Goal: Find specific page/section: Find specific page/section

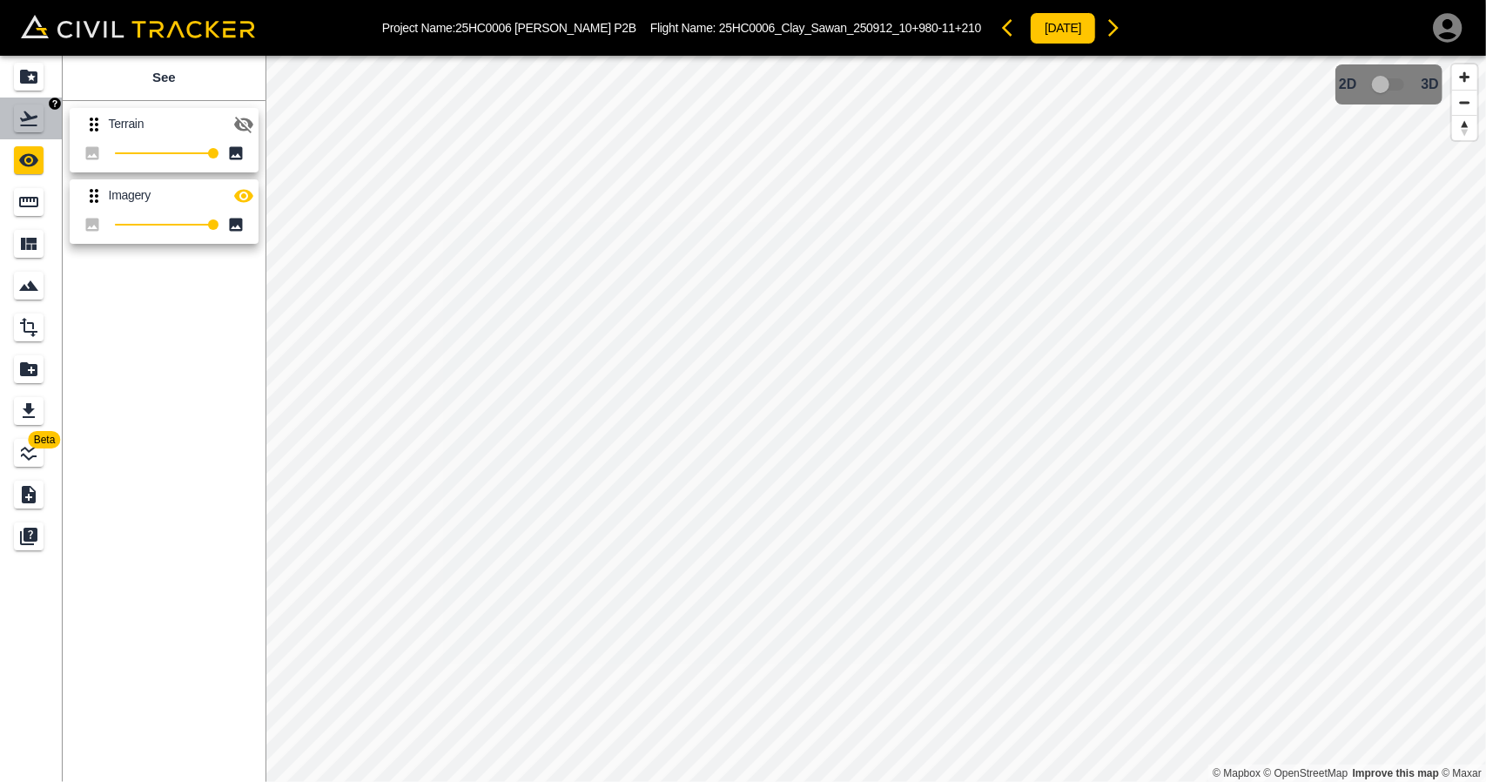
click at [44, 132] on link at bounding box center [31, 119] width 63 height 42
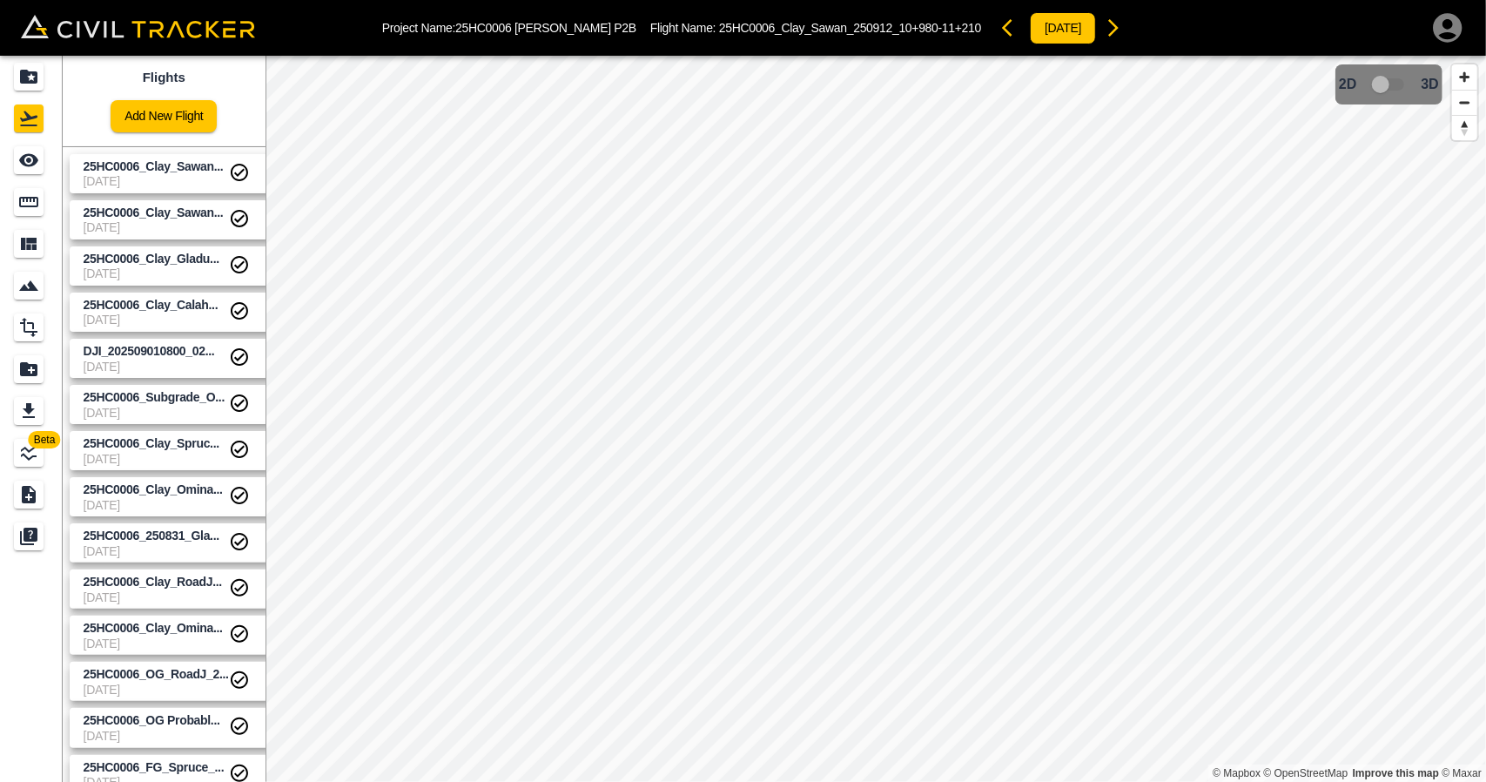
drag, startPoint x: 140, startPoint y: 178, endPoint x: 70, endPoint y: 163, distance: 72.1
click at [141, 177] on span "[DATE]" at bounding box center [156, 181] width 145 height 14
click at [35, 90] on div "Projects" at bounding box center [29, 77] width 30 height 28
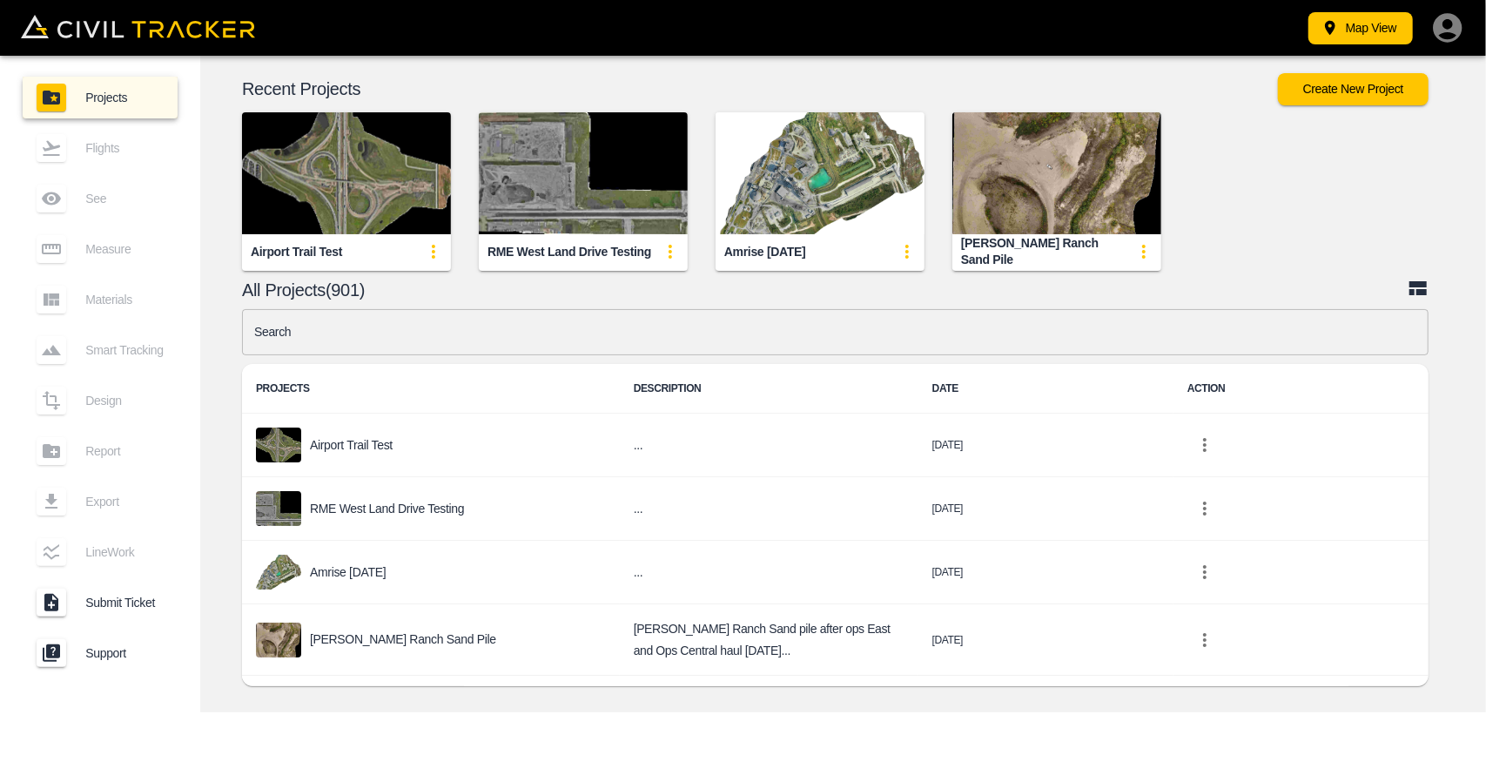
click at [353, 334] on input "text" at bounding box center [835, 332] width 1187 height 46
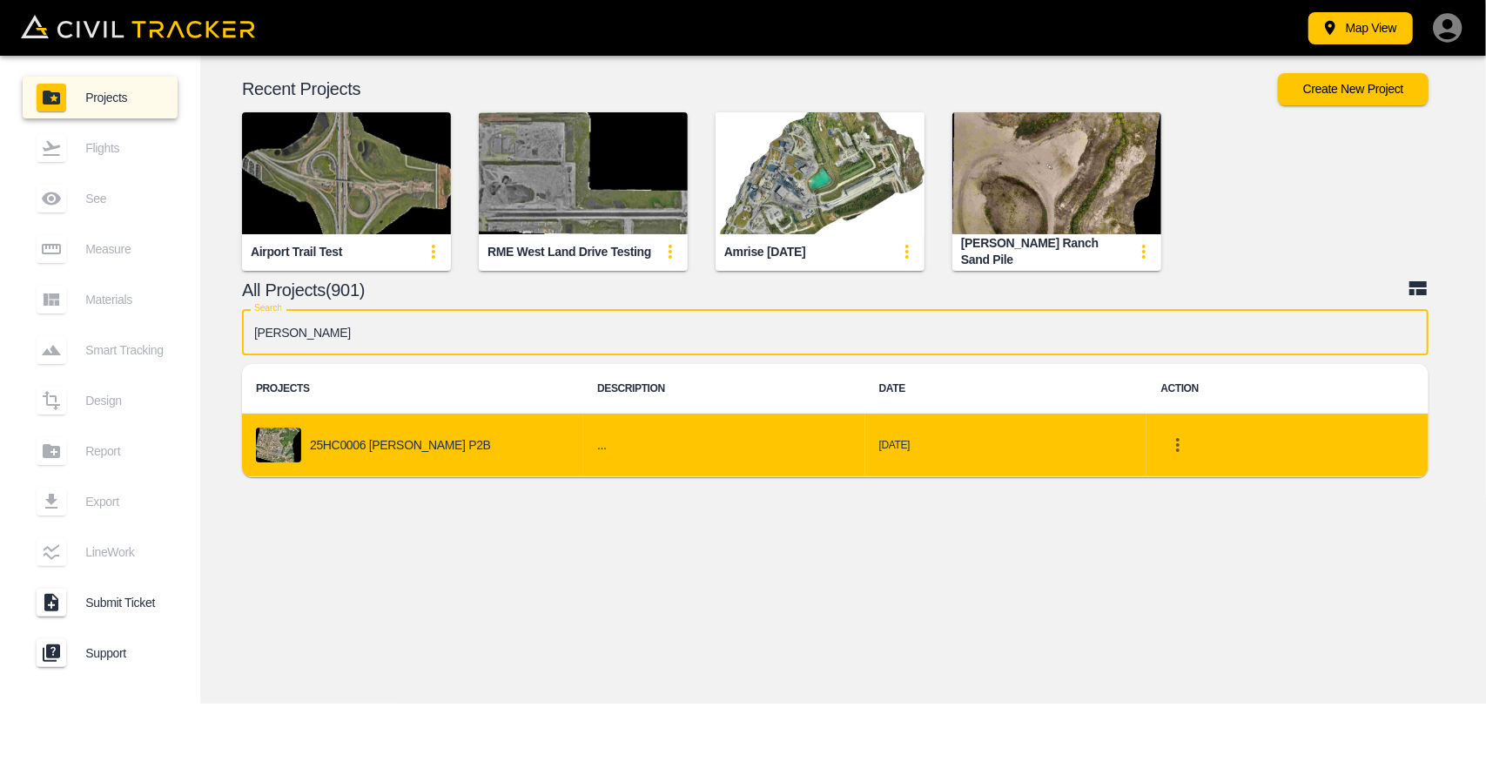
type input "[PERSON_NAME]"
click at [373, 429] on div "25HC0006 [PERSON_NAME] P2B" at bounding box center [412, 444] width 313 height 35
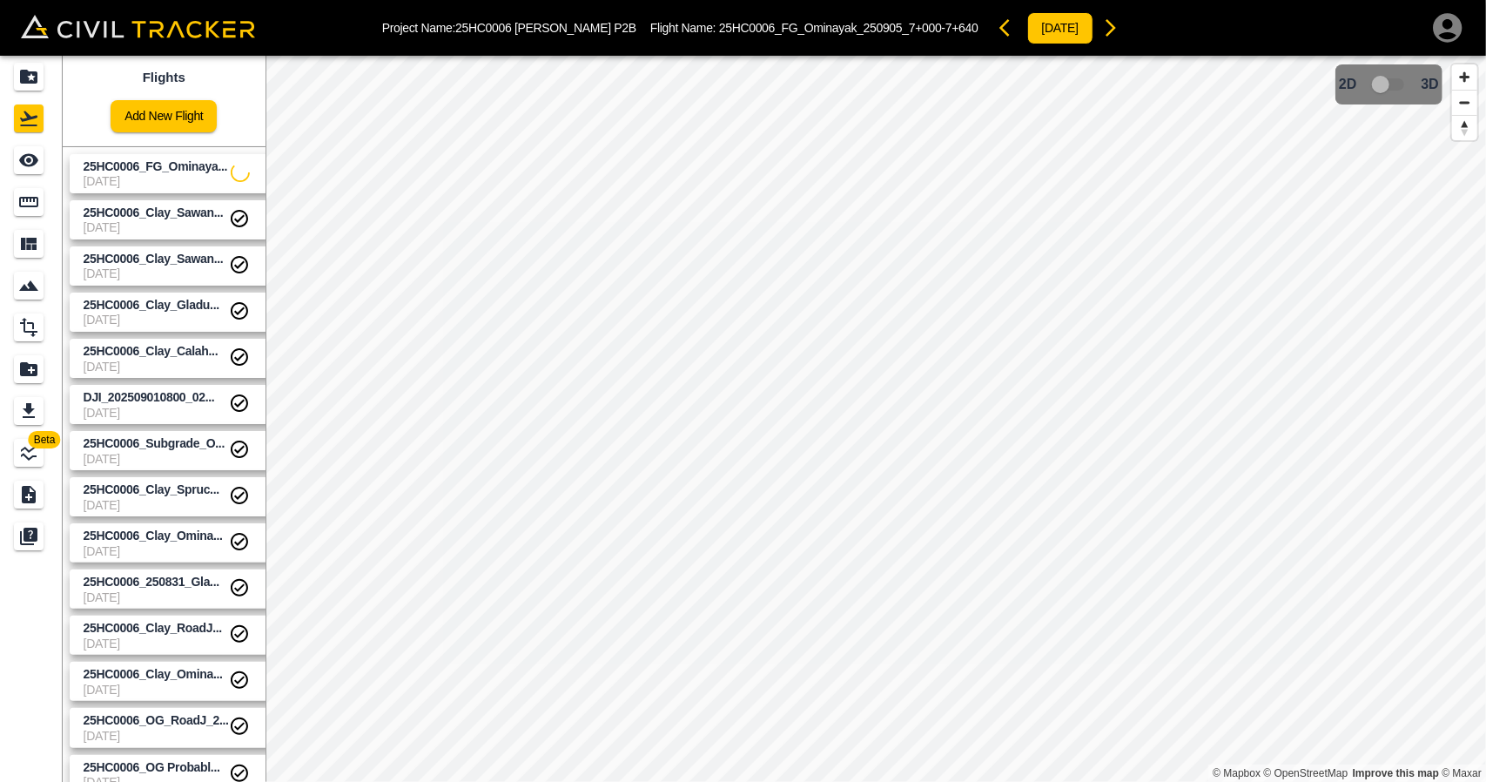
drag, startPoint x: 112, startPoint y: 176, endPoint x: 71, endPoint y: 172, distance: 41.1
click at [112, 178] on span "[DATE]" at bounding box center [157, 181] width 147 height 14
click at [35, 168] on icon "See" at bounding box center [28, 160] width 21 height 21
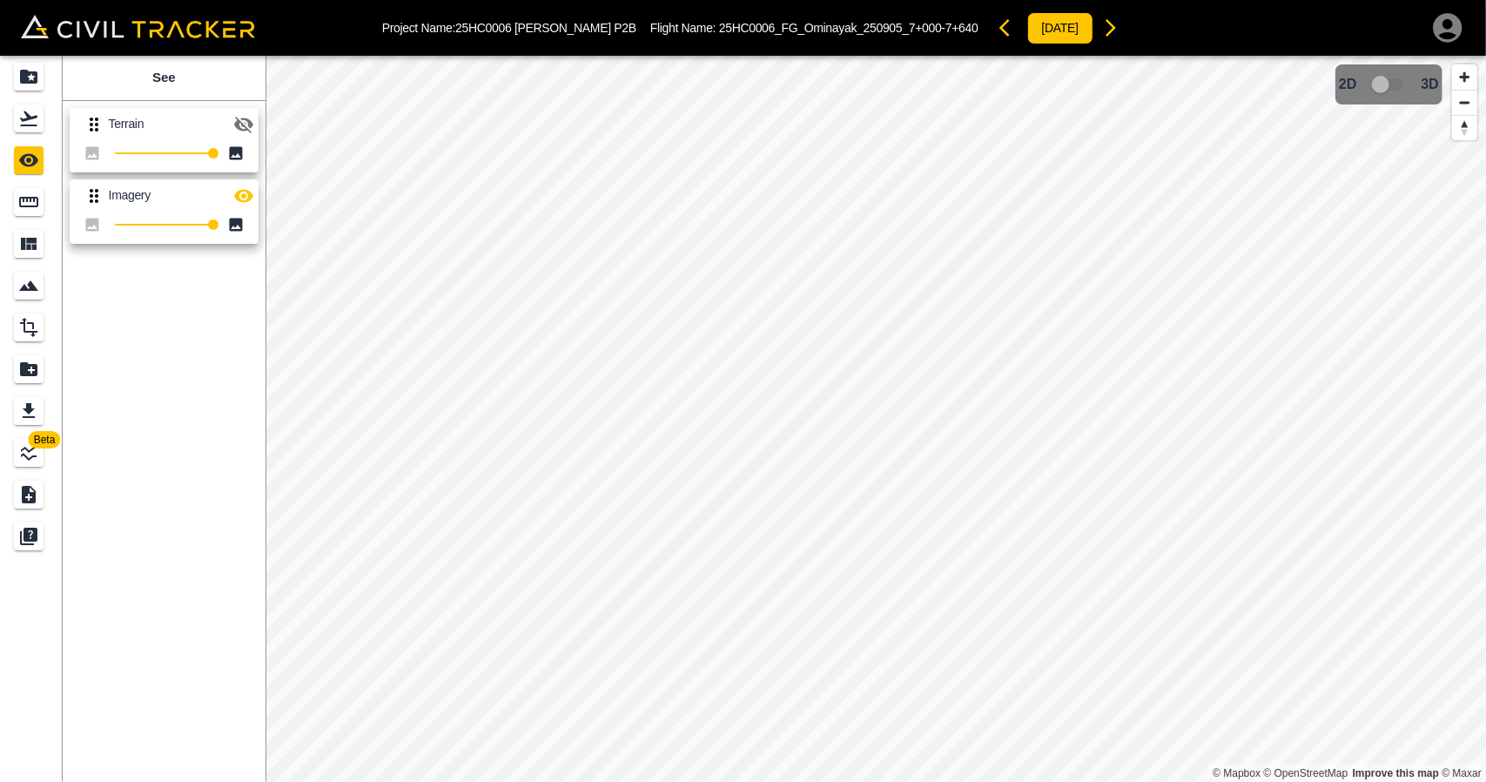
click at [239, 123] on icon "button" at bounding box center [243, 124] width 21 height 21
click at [235, 126] on icon "button" at bounding box center [243, 124] width 21 height 21
drag, startPoint x: 38, startPoint y: 79, endPoint x: 1105, endPoint y: 781, distance: 1276.6
click at [38, 79] on icon "Projects" at bounding box center [28, 76] width 21 height 21
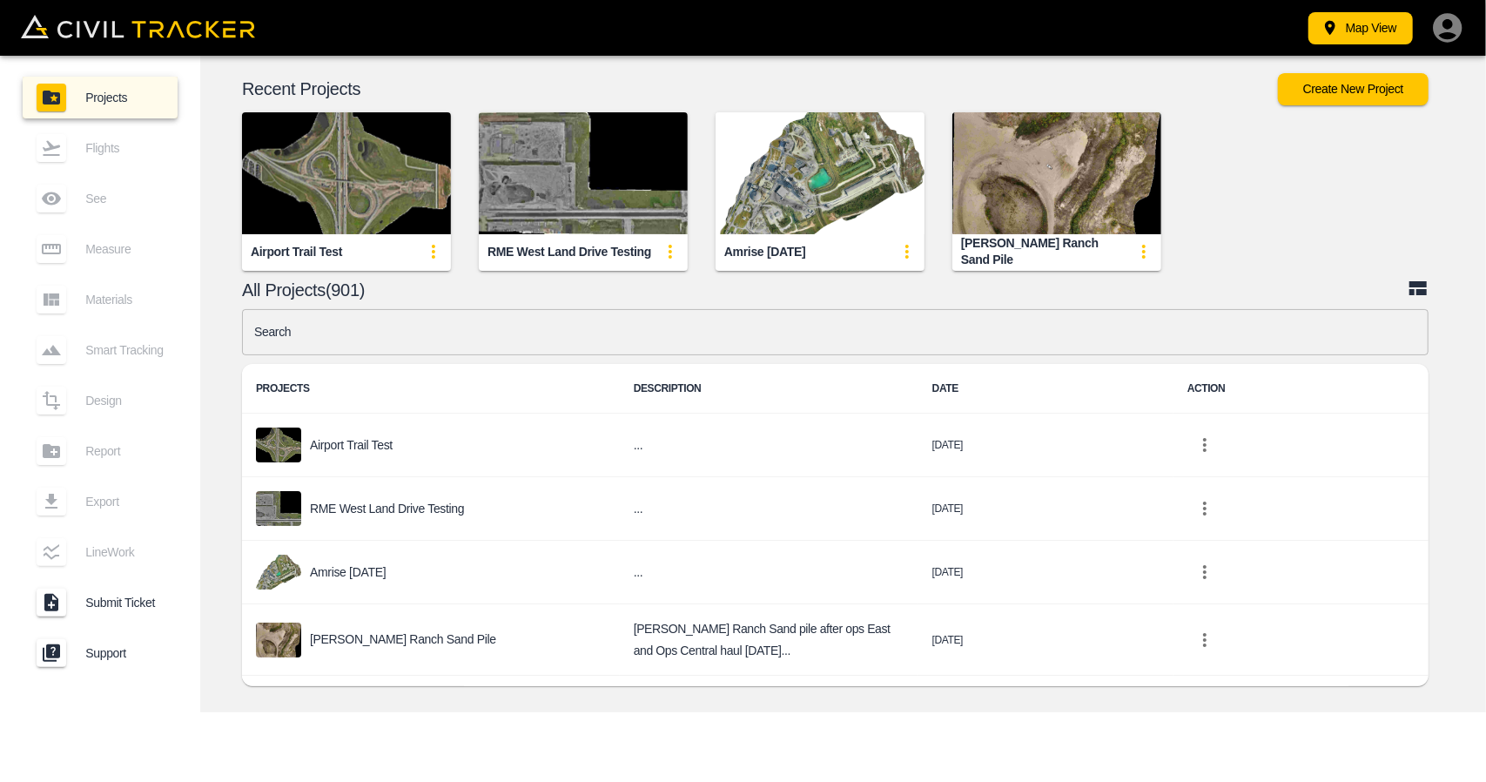
click at [629, 320] on input "text" at bounding box center [835, 332] width 1187 height 46
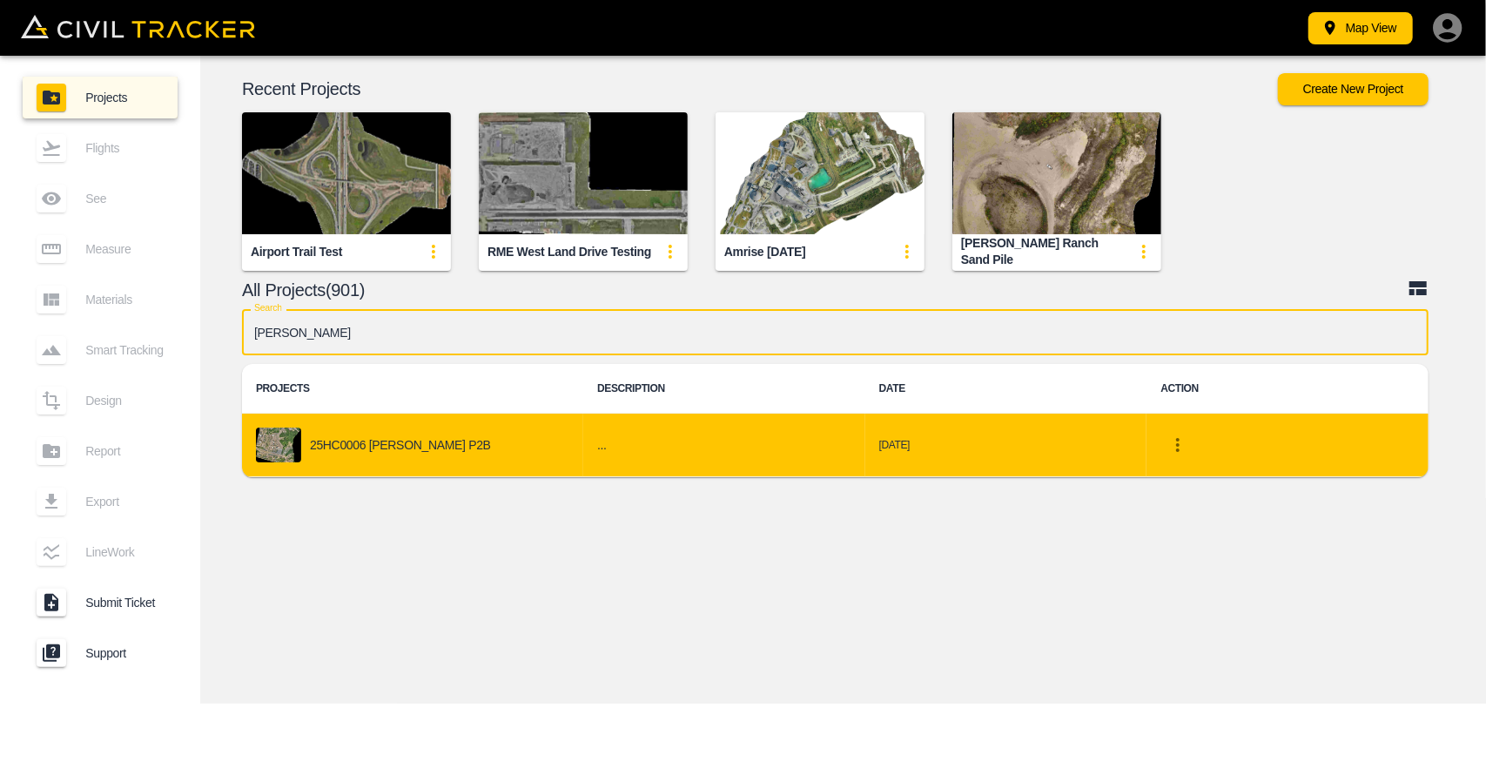
type input "[PERSON_NAME]"
click at [343, 433] on div "25HC0006 [PERSON_NAME] P2B" at bounding box center [412, 444] width 313 height 35
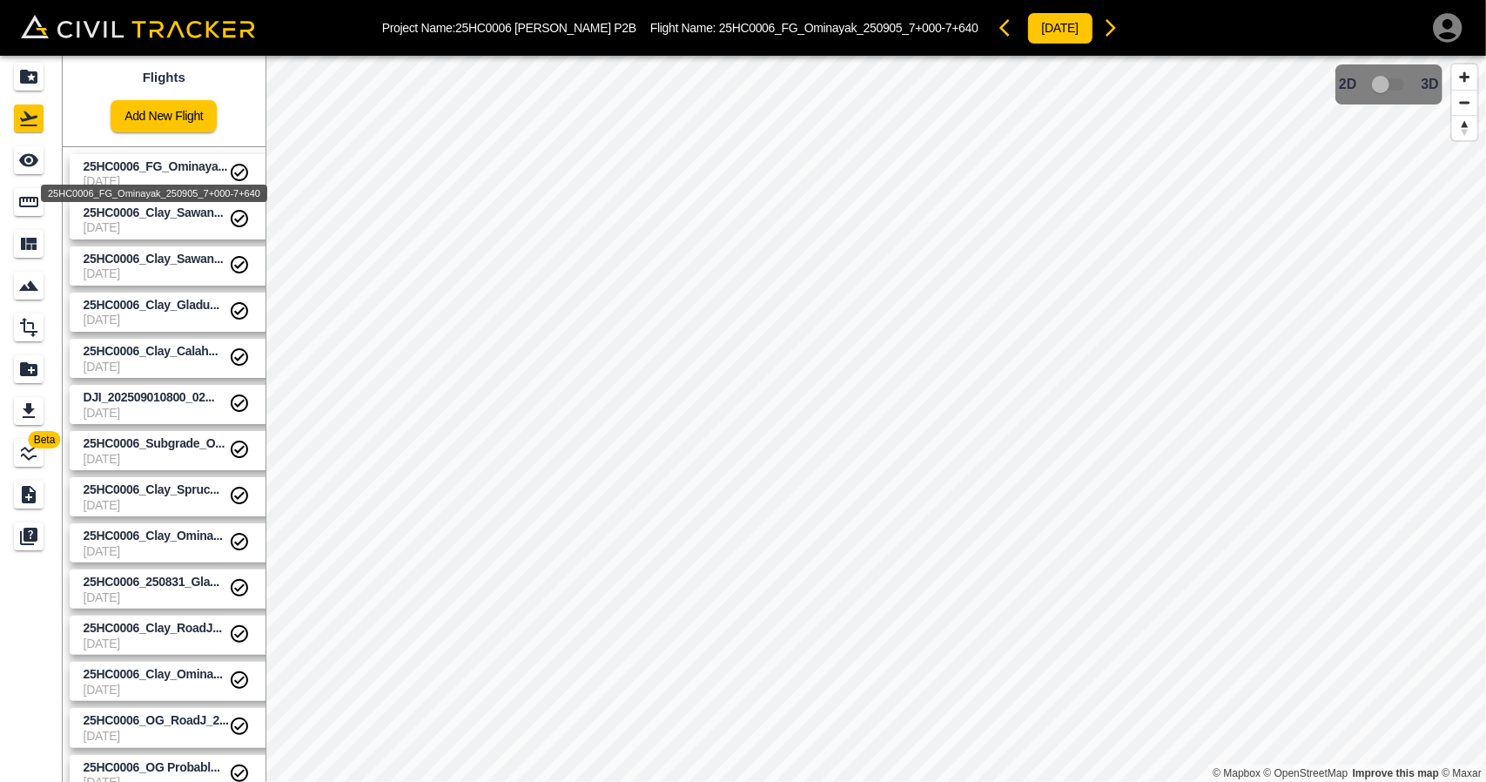
click at [154, 168] on span "25HC0006_FG_Ominaya..." at bounding box center [156, 166] width 145 height 14
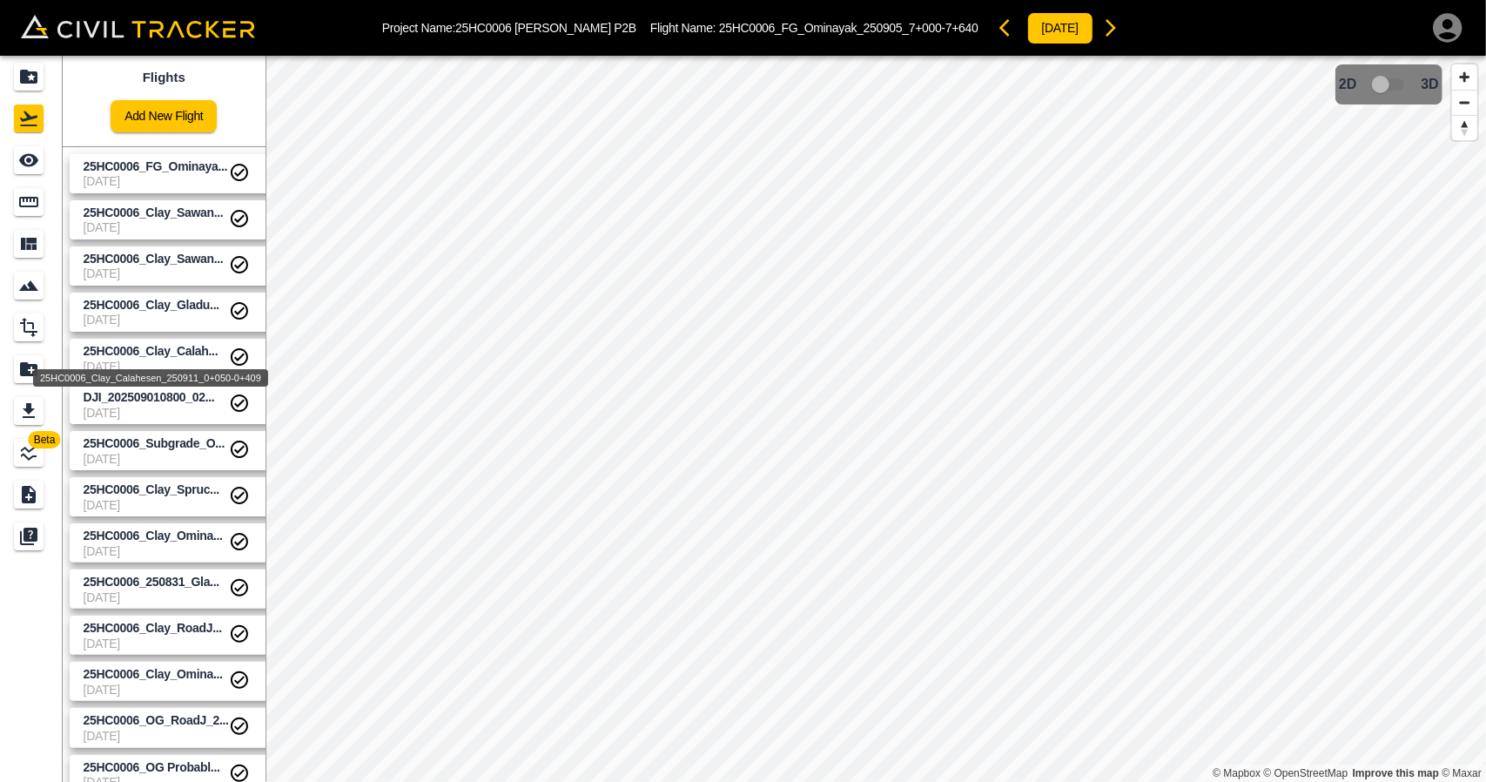
click at [174, 345] on span "25HC0006_Clay_Calah..." at bounding box center [151, 351] width 135 height 14
click at [183, 402] on span "DJI_202509010800_02..." at bounding box center [149, 397] width 131 height 14
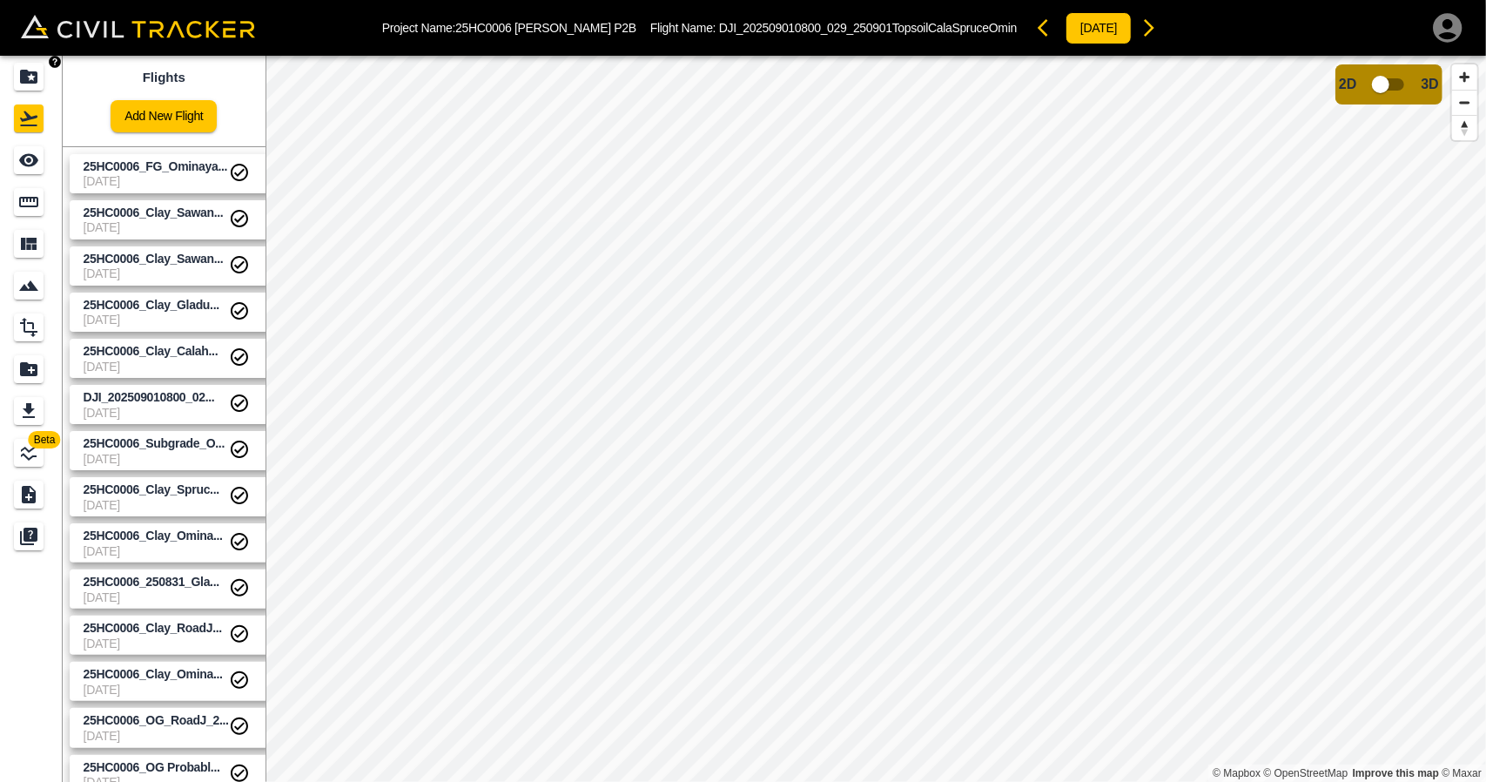
click at [26, 76] on icon "Projects" at bounding box center [28, 77] width 17 height 14
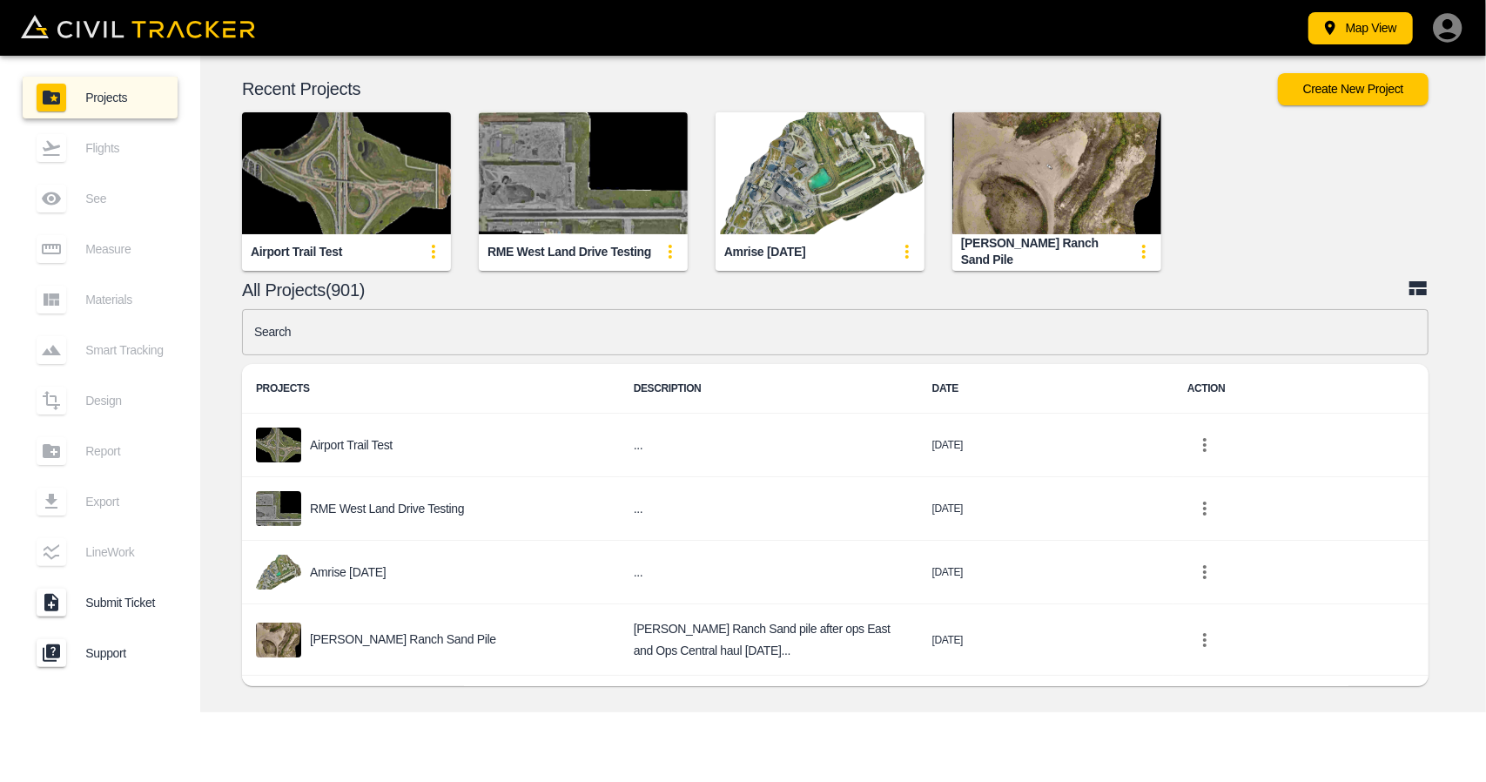
click at [687, 335] on input "text" at bounding box center [835, 332] width 1187 height 46
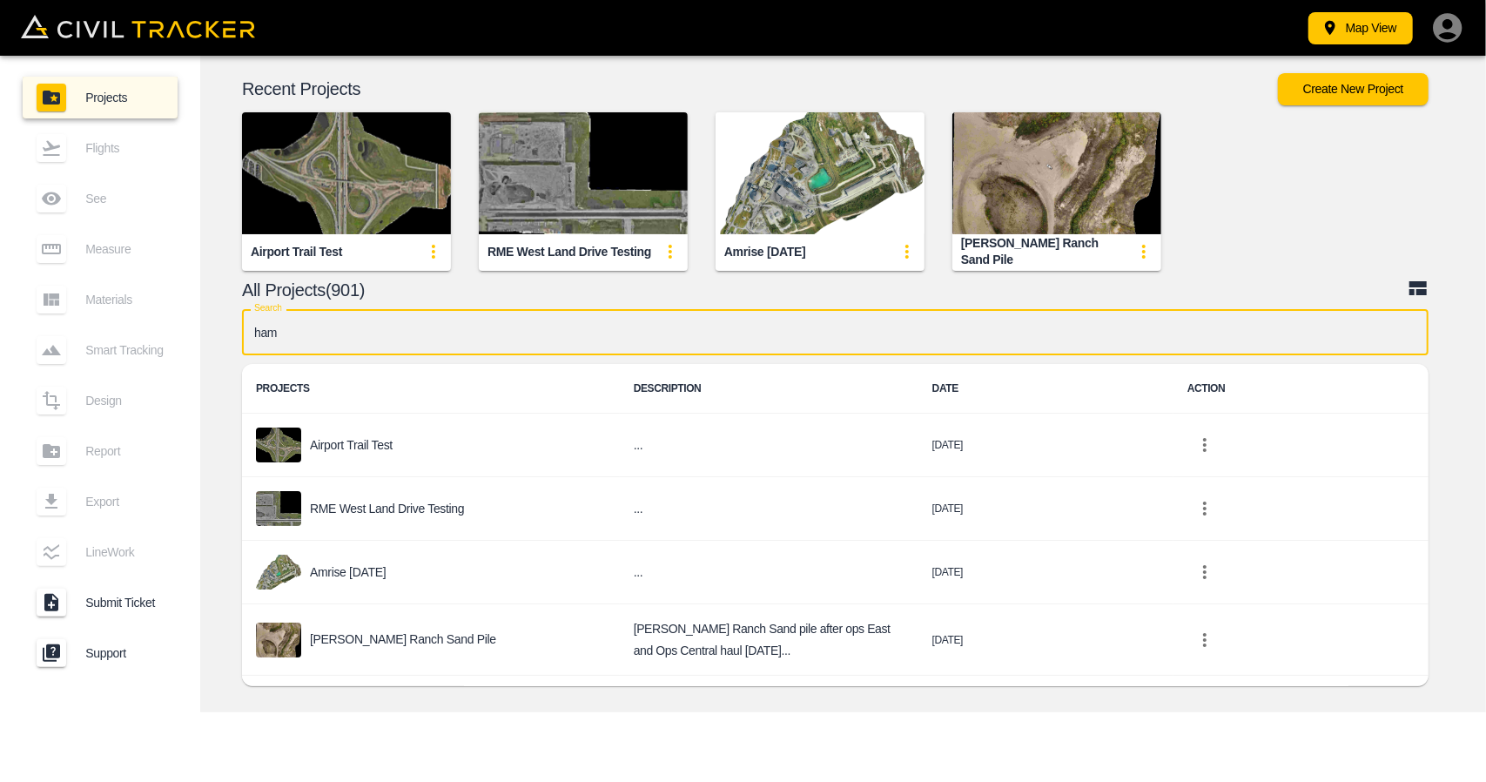
type input "[PERSON_NAME]"
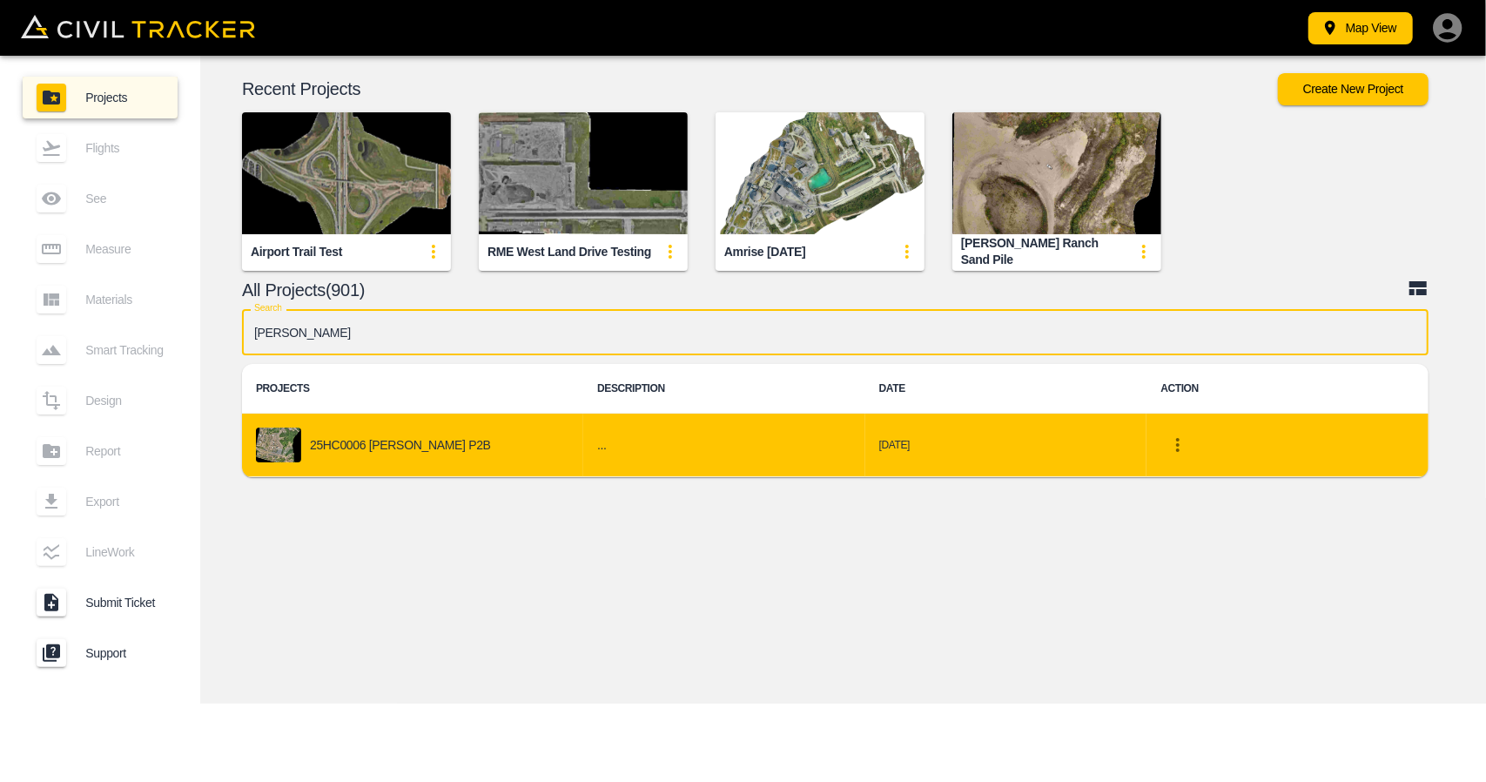
click at [433, 448] on div "25HC0006 [PERSON_NAME] P2B" at bounding box center [412, 444] width 313 height 35
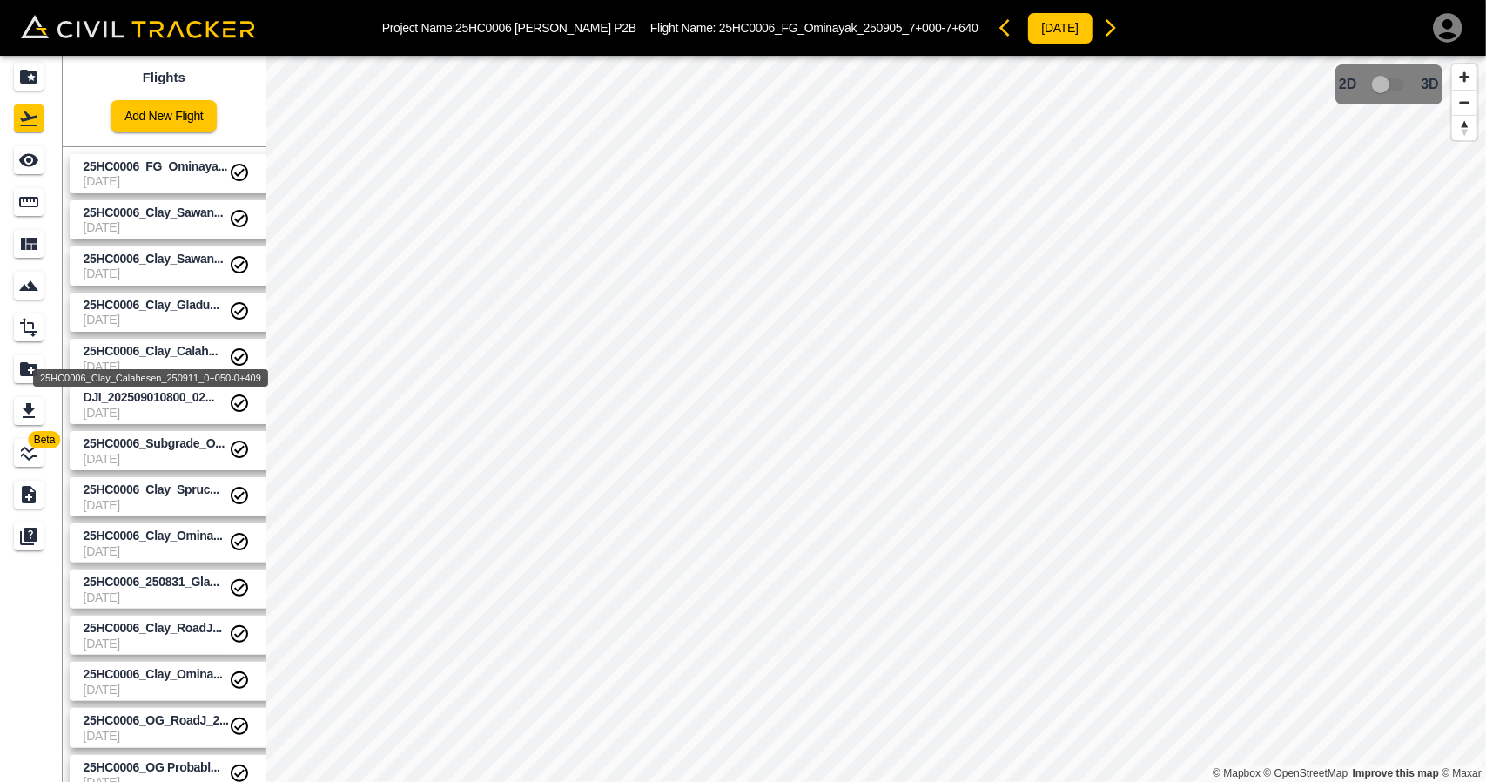
click at [158, 352] on span "25HC0006_Clay_Calah..." at bounding box center [151, 351] width 135 height 14
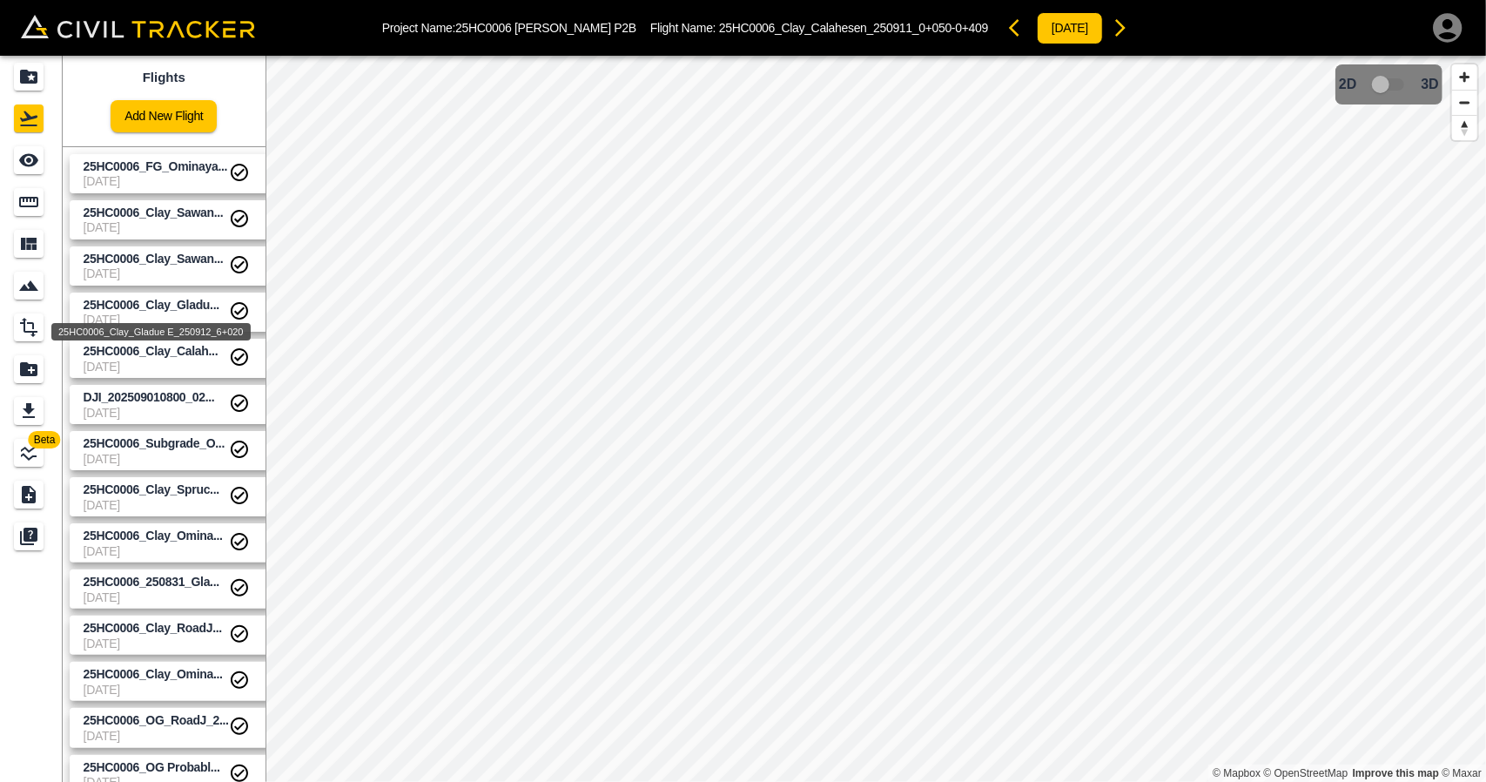
click at [131, 307] on span "25HC0006_Clay_Gladu..." at bounding box center [152, 305] width 136 height 14
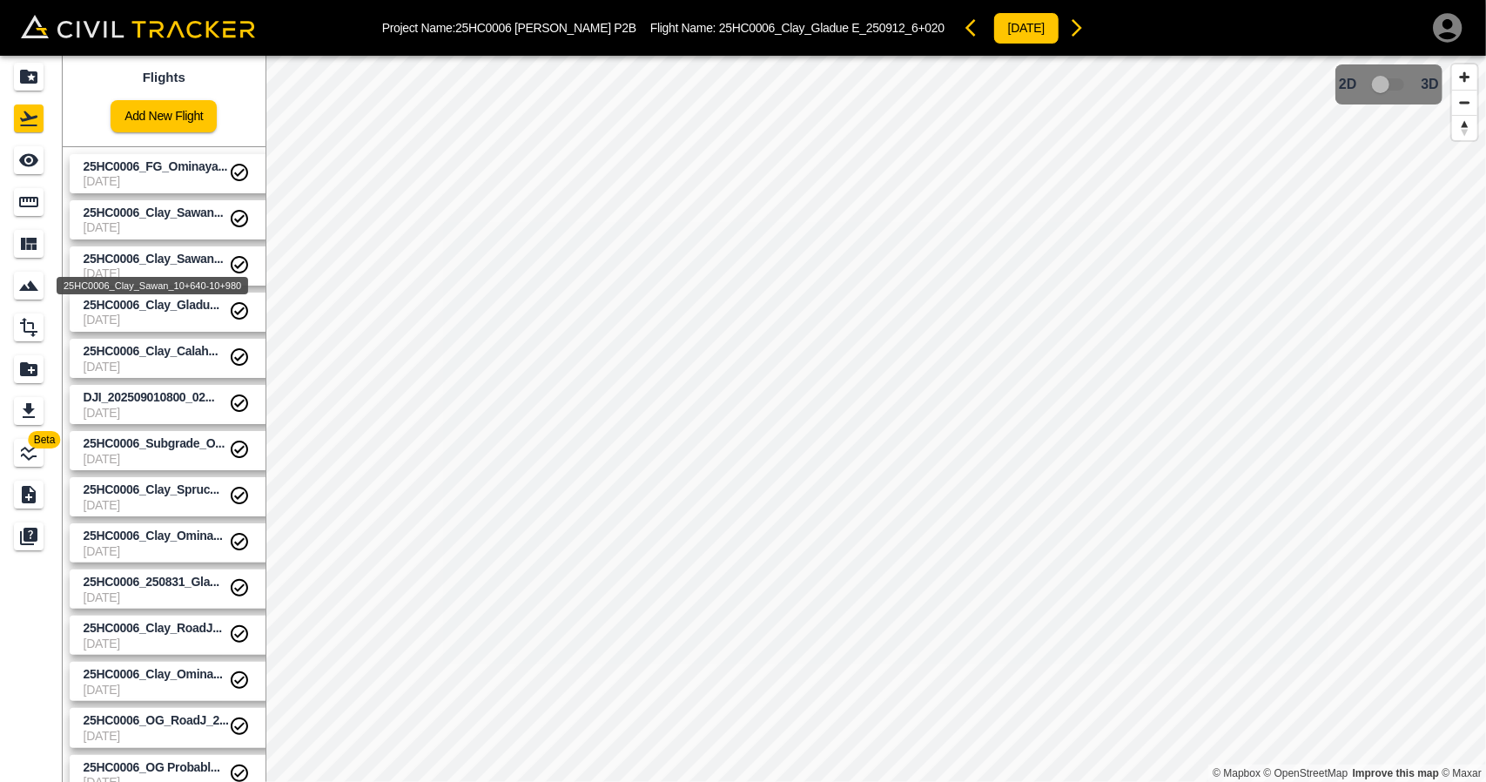
click at [143, 257] on span "25HC0006_Clay_Sawan..." at bounding box center [154, 259] width 140 height 14
click at [149, 224] on span "[DATE]" at bounding box center [156, 227] width 145 height 14
click at [151, 159] on span "25HC0006_FG_Ominaya..." at bounding box center [156, 166] width 145 height 14
click at [40, 79] on div "Projects" at bounding box center [29, 77] width 30 height 28
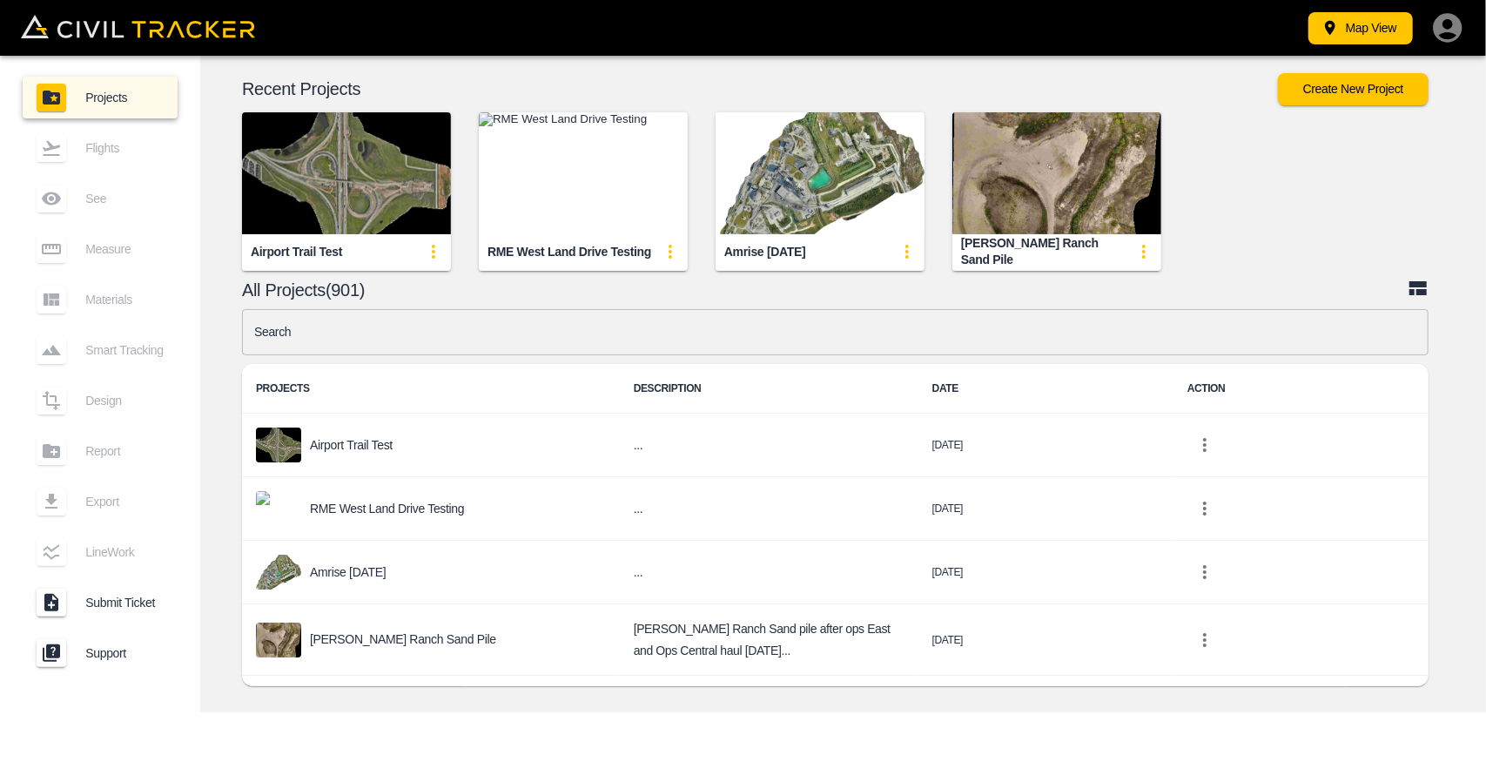
click at [517, 337] on input "text" at bounding box center [835, 332] width 1187 height 46
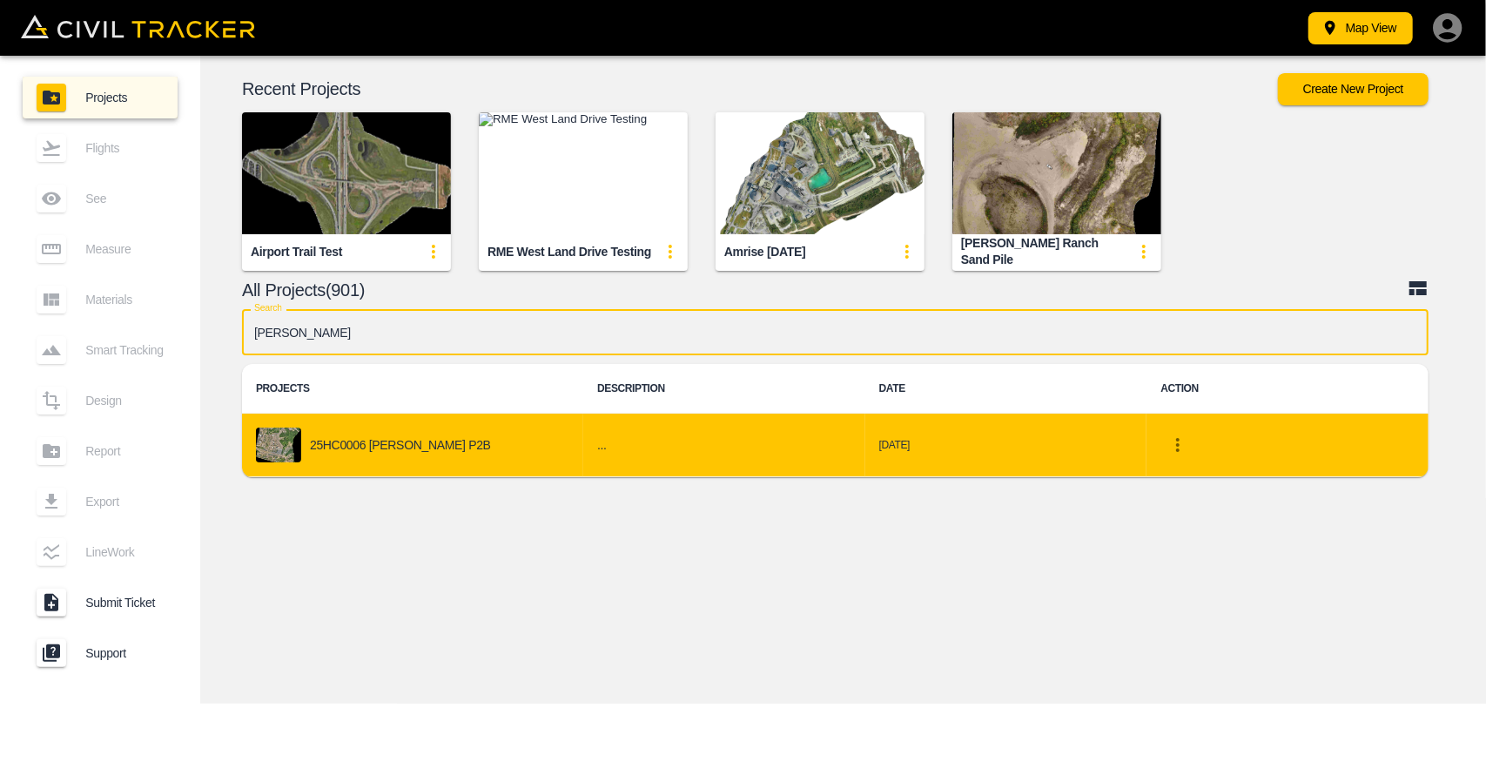
type input "[PERSON_NAME]"
click at [431, 420] on td "25HC0006 [PERSON_NAME] P2B" at bounding box center [412, 446] width 341 height 64
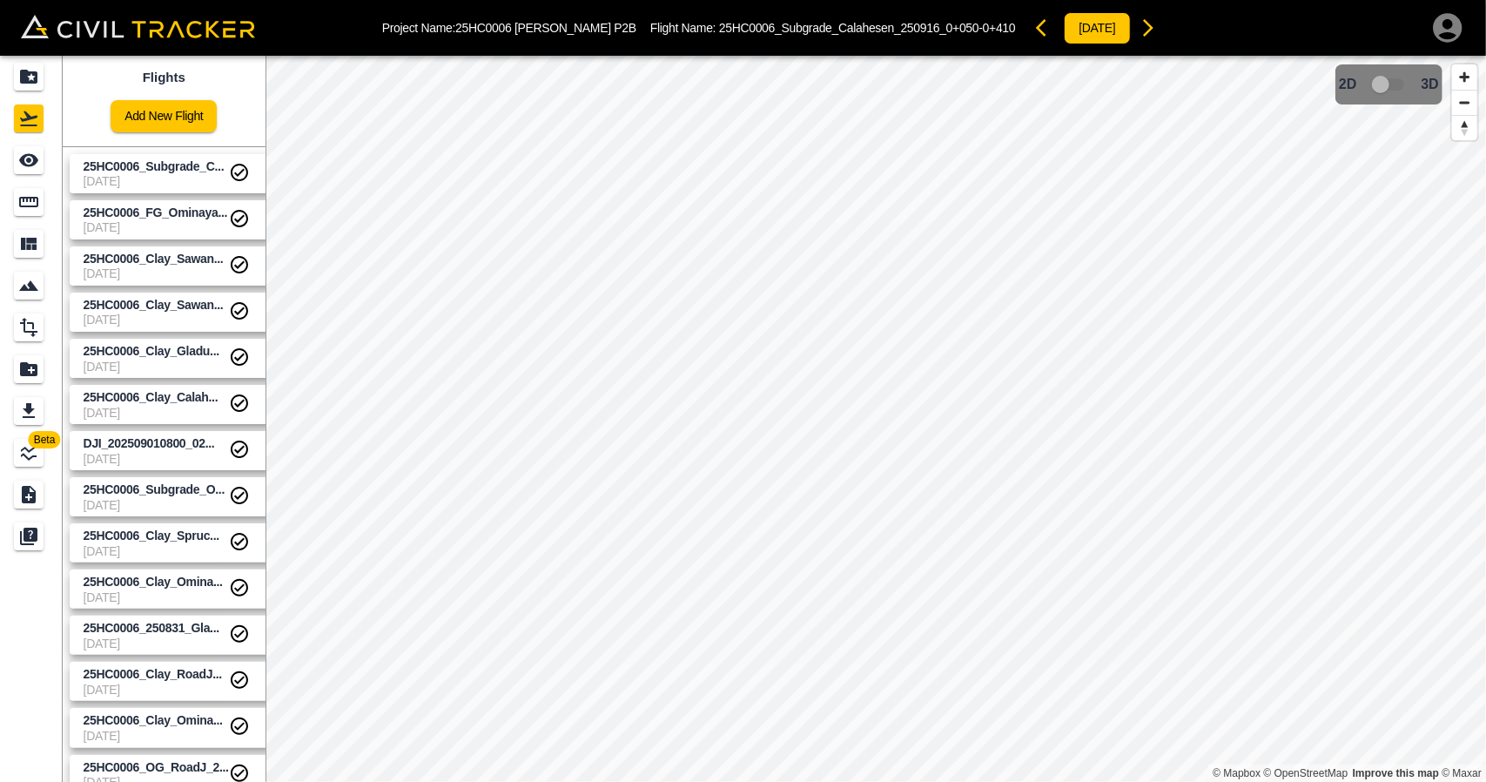
click at [145, 406] on span "[DATE]" at bounding box center [156, 413] width 145 height 14
click at [144, 357] on span "25HC0006_Clay_Gladu..." at bounding box center [156, 351] width 145 height 17
click at [144, 311] on span "25HC0006_Clay_Sawan..." at bounding box center [156, 305] width 145 height 17
click at [151, 253] on span "25HC0006_Clay_Sawan..." at bounding box center [154, 259] width 140 height 14
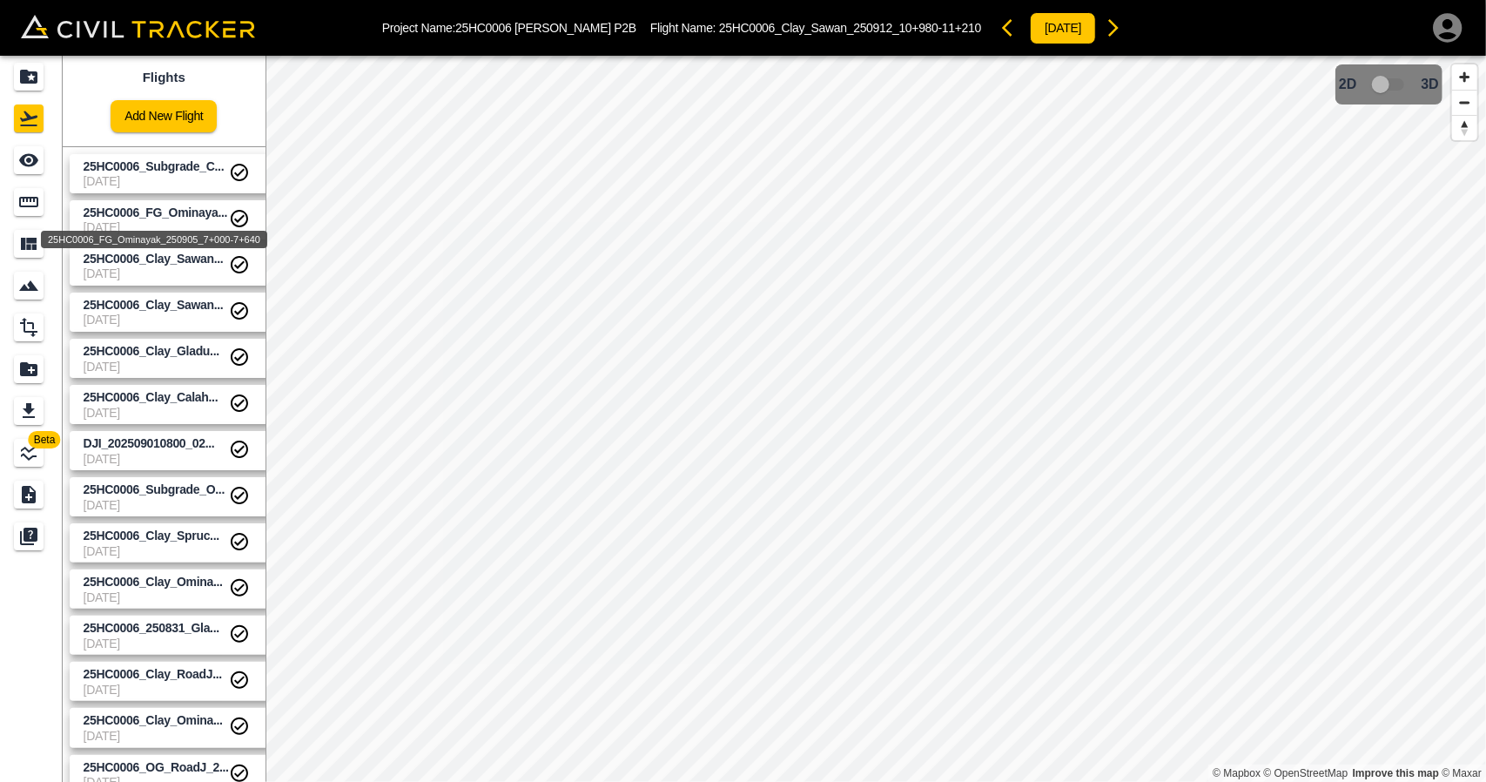
click at [157, 212] on span "25HC0006_FG_Ominaya..." at bounding box center [156, 212] width 145 height 14
click at [160, 172] on span "25HC0006_Subgrade_C..." at bounding box center [156, 166] width 145 height 17
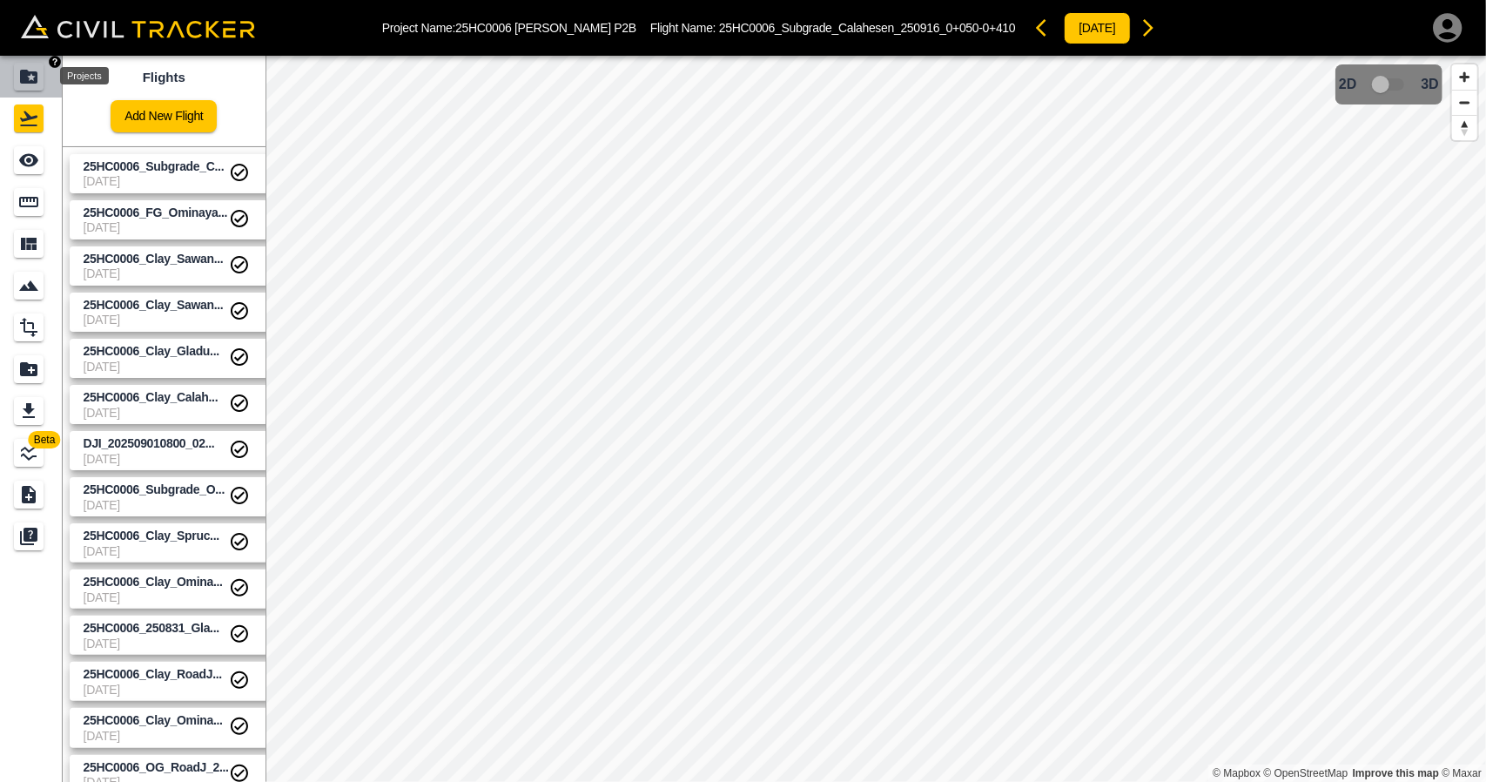
click at [30, 72] on icon "Projects" at bounding box center [28, 77] width 17 height 14
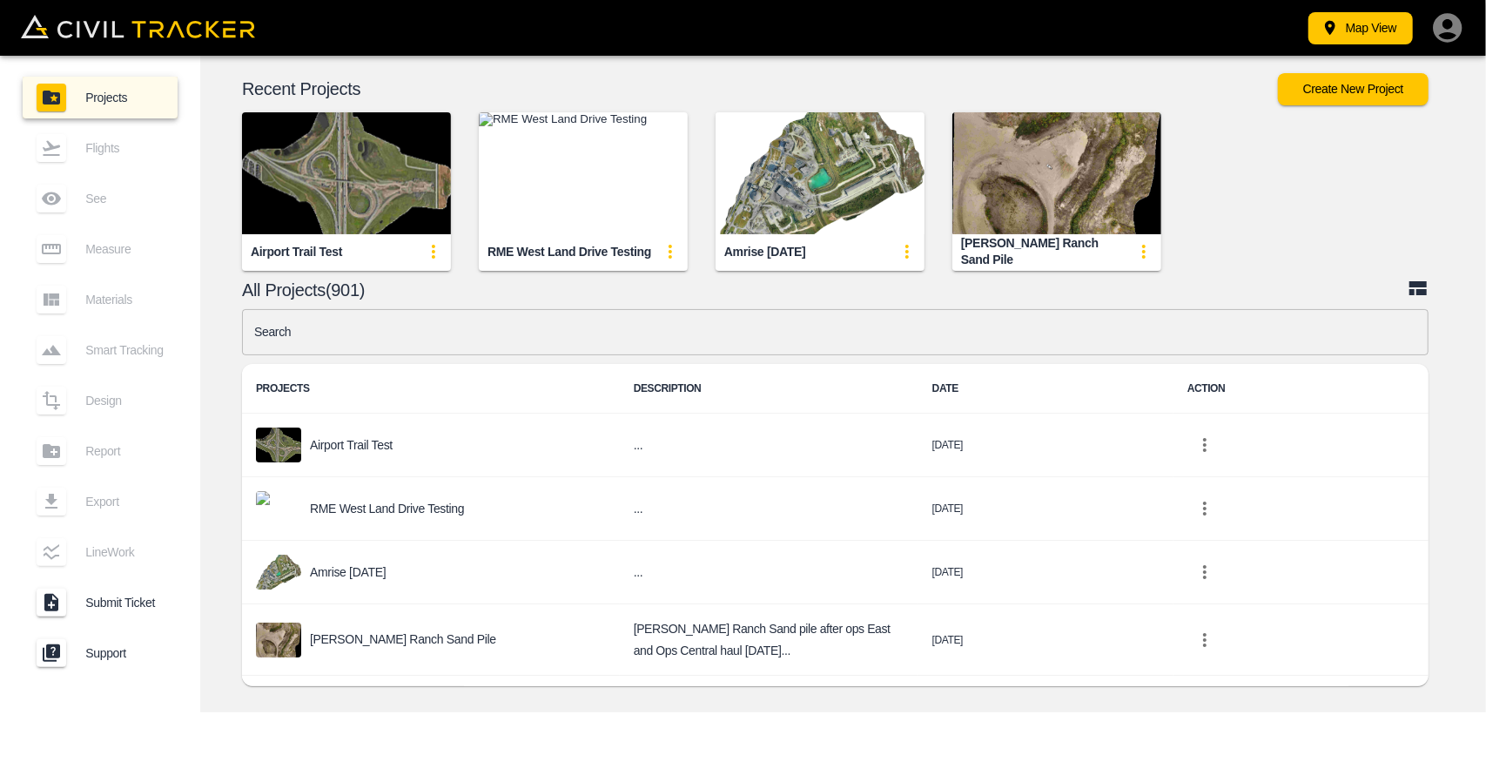
click at [528, 349] on input "text" at bounding box center [835, 332] width 1187 height 46
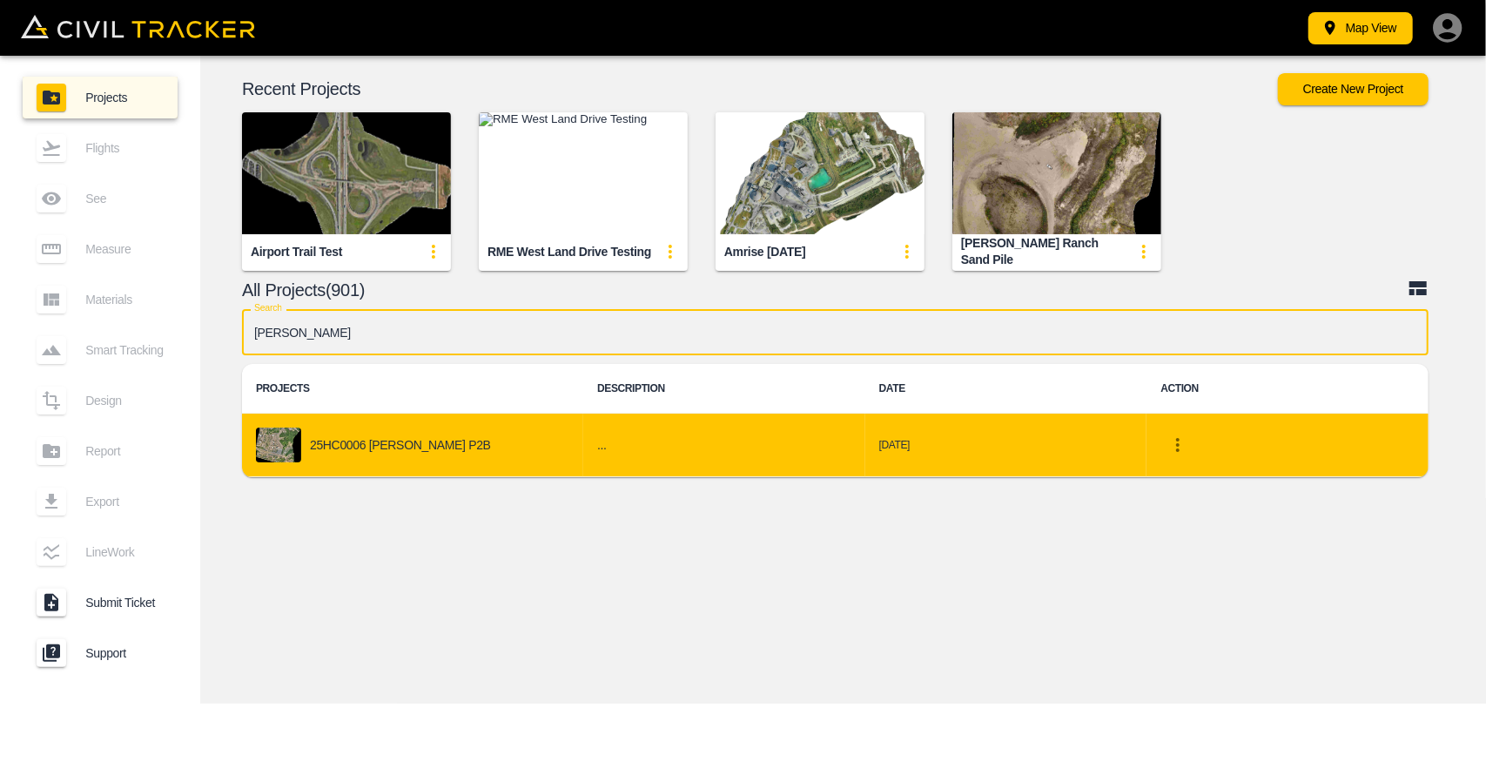
type input "[PERSON_NAME]"
click at [461, 453] on div "25HC0006 [PERSON_NAME] P2B" at bounding box center [412, 444] width 313 height 35
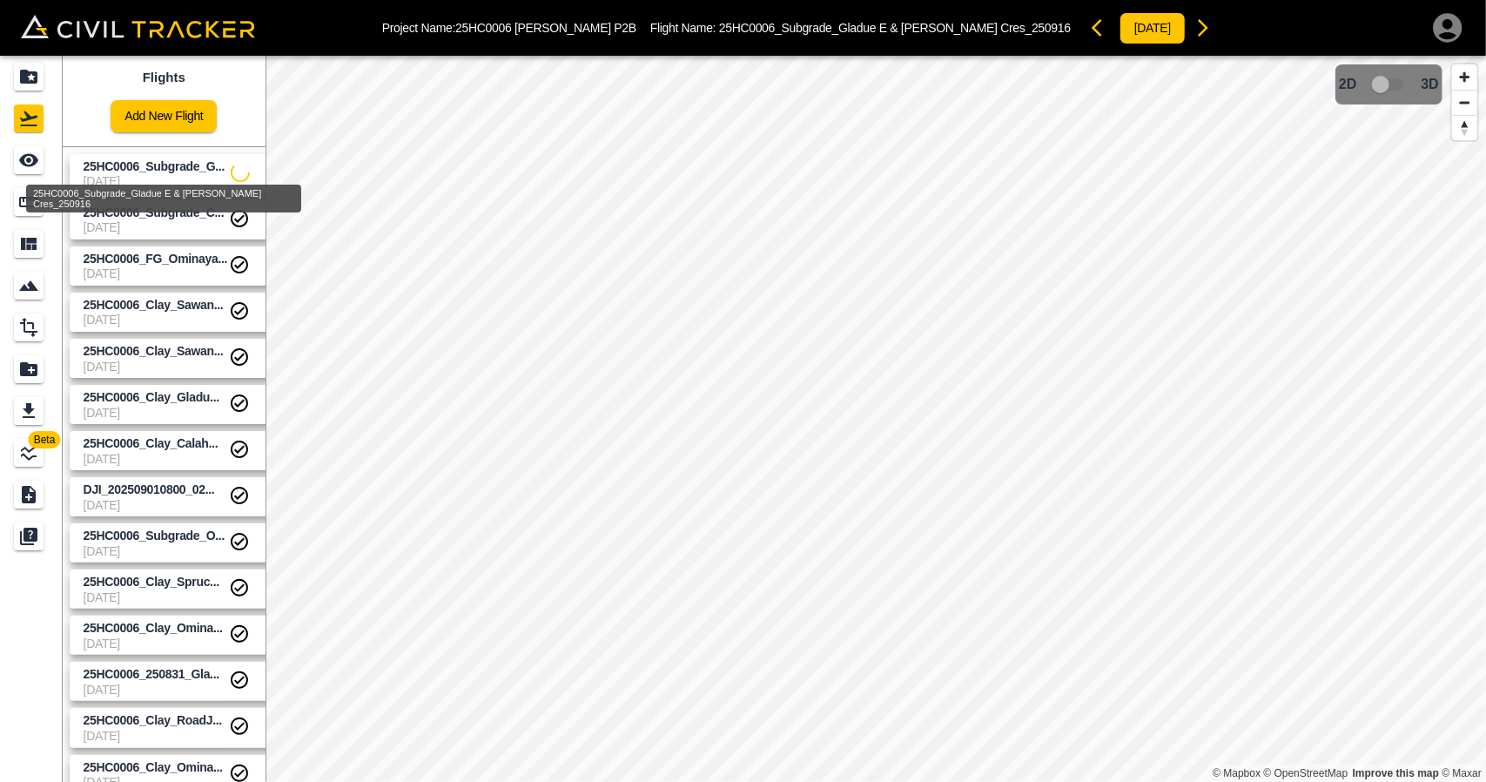
click at [187, 167] on span "25HC0006_Subgrade_G..." at bounding box center [154, 166] width 141 height 14
click at [28, 161] on icon "See" at bounding box center [28, 160] width 19 height 13
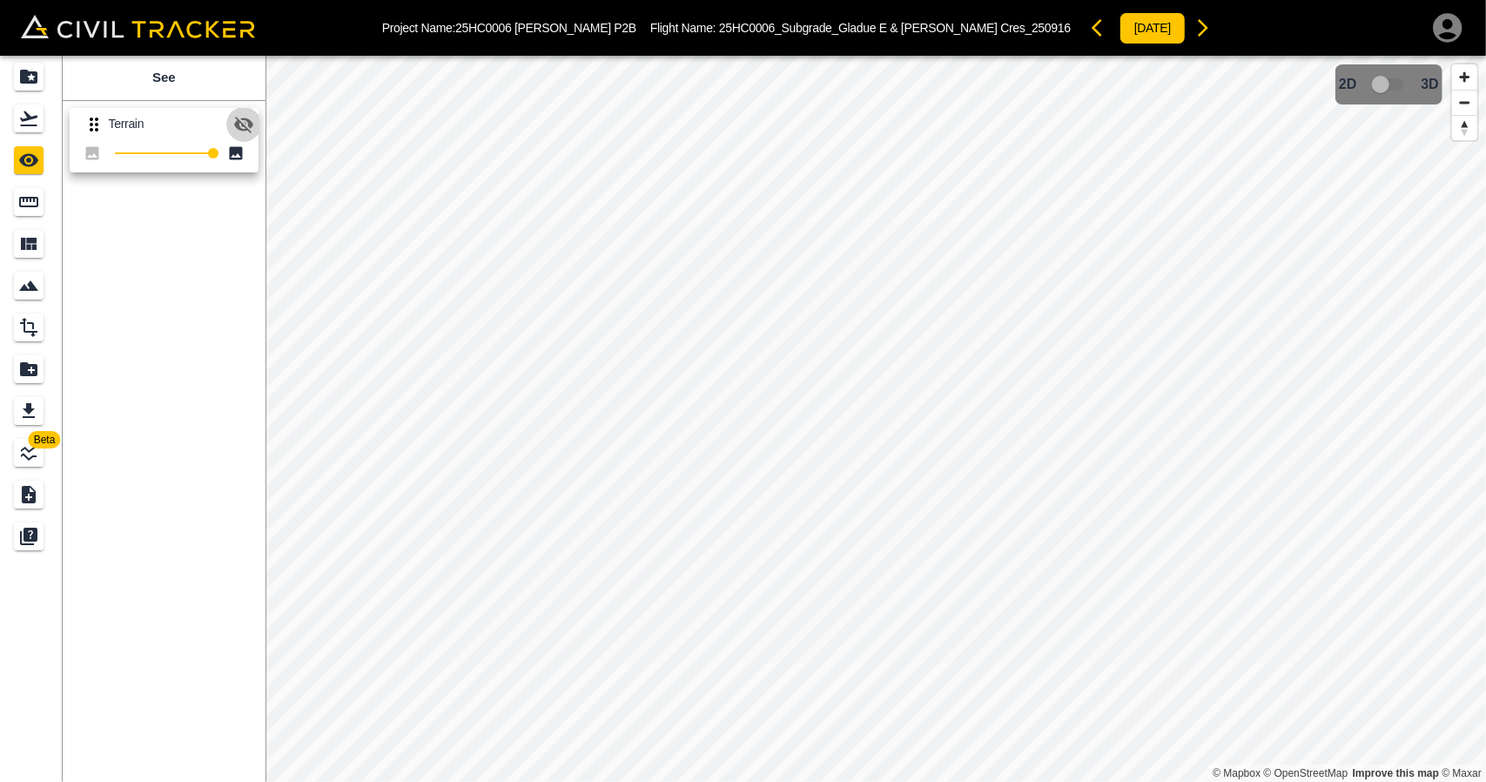
click at [248, 128] on icon "button" at bounding box center [243, 125] width 19 height 17
drag, startPoint x: 31, startPoint y: 86, endPoint x: 78, endPoint y: 3, distance: 95.1
click at [31, 87] on div "Projects" at bounding box center [29, 77] width 30 height 28
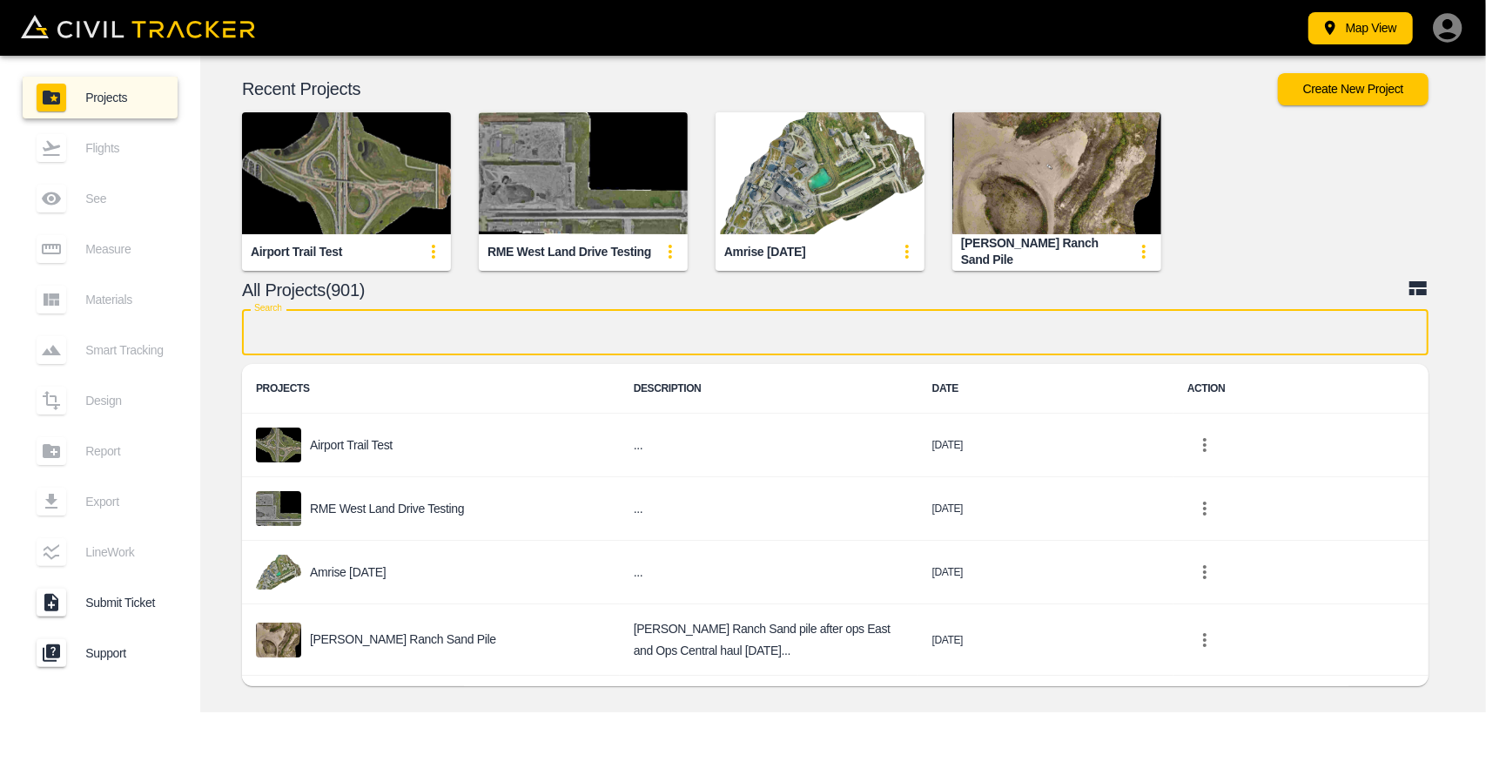
click at [400, 339] on input "text" at bounding box center [835, 332] width 1187 height 46
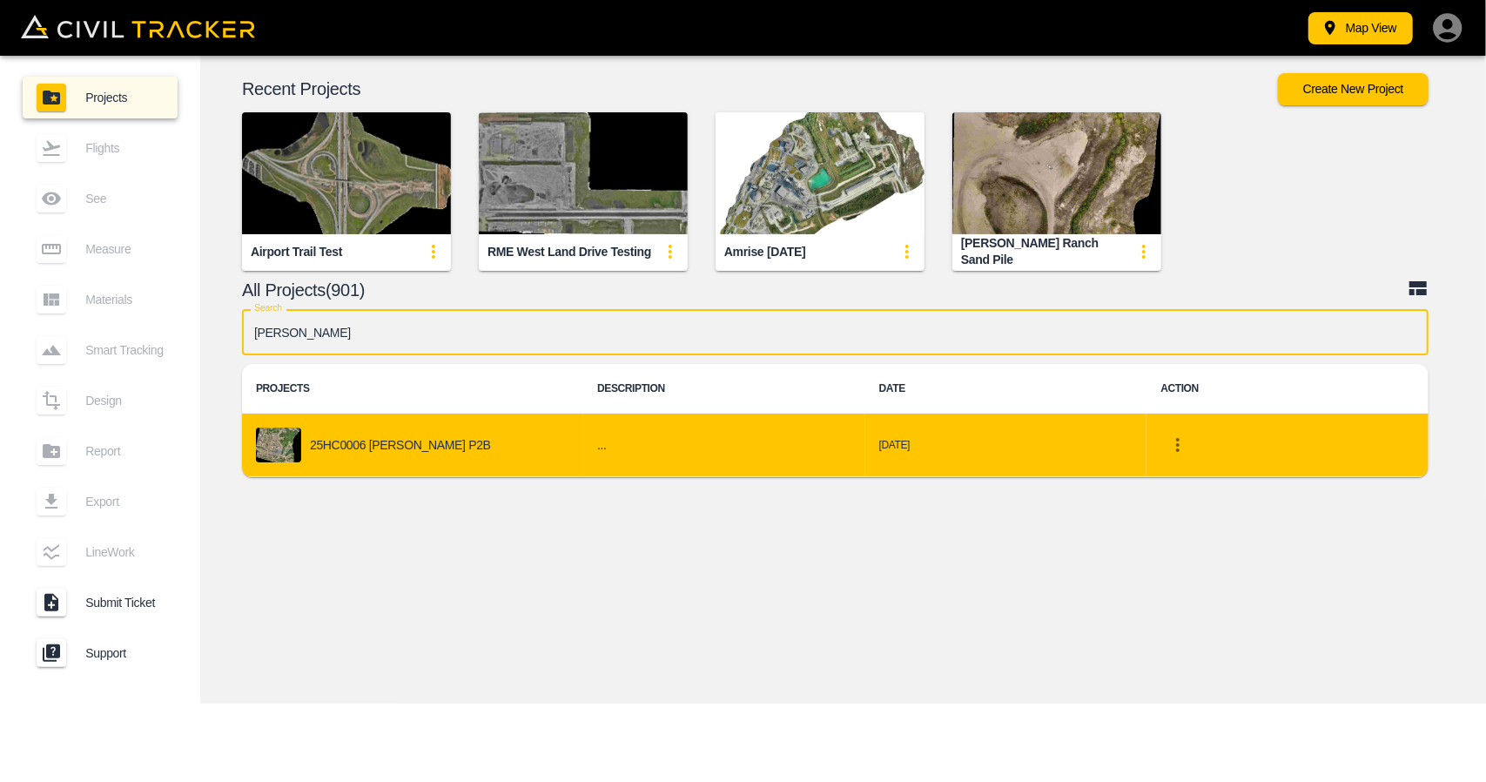
type input "[PERSON_NAME]"
click at [430, 464] on td "25HC0006 [PERSON_NAME] P2B" at bounding box center [412, 446] width 341 height 64
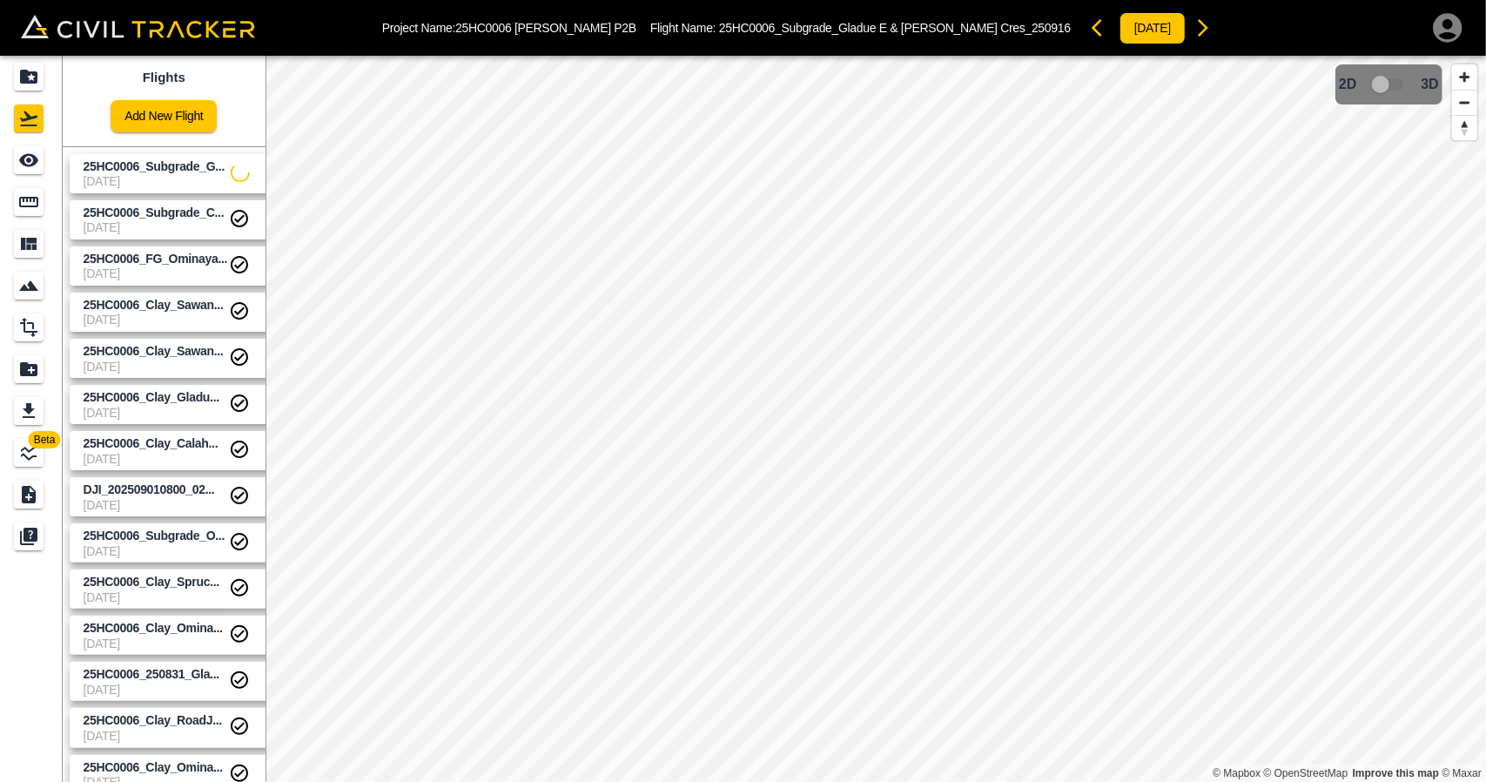
click at [151, 184] on span "[DATE]" at bounding box center [157, 181] width 147 height 14
click at [34, 173] on div "See" at bounding box center [29, 160] width 30 height 28
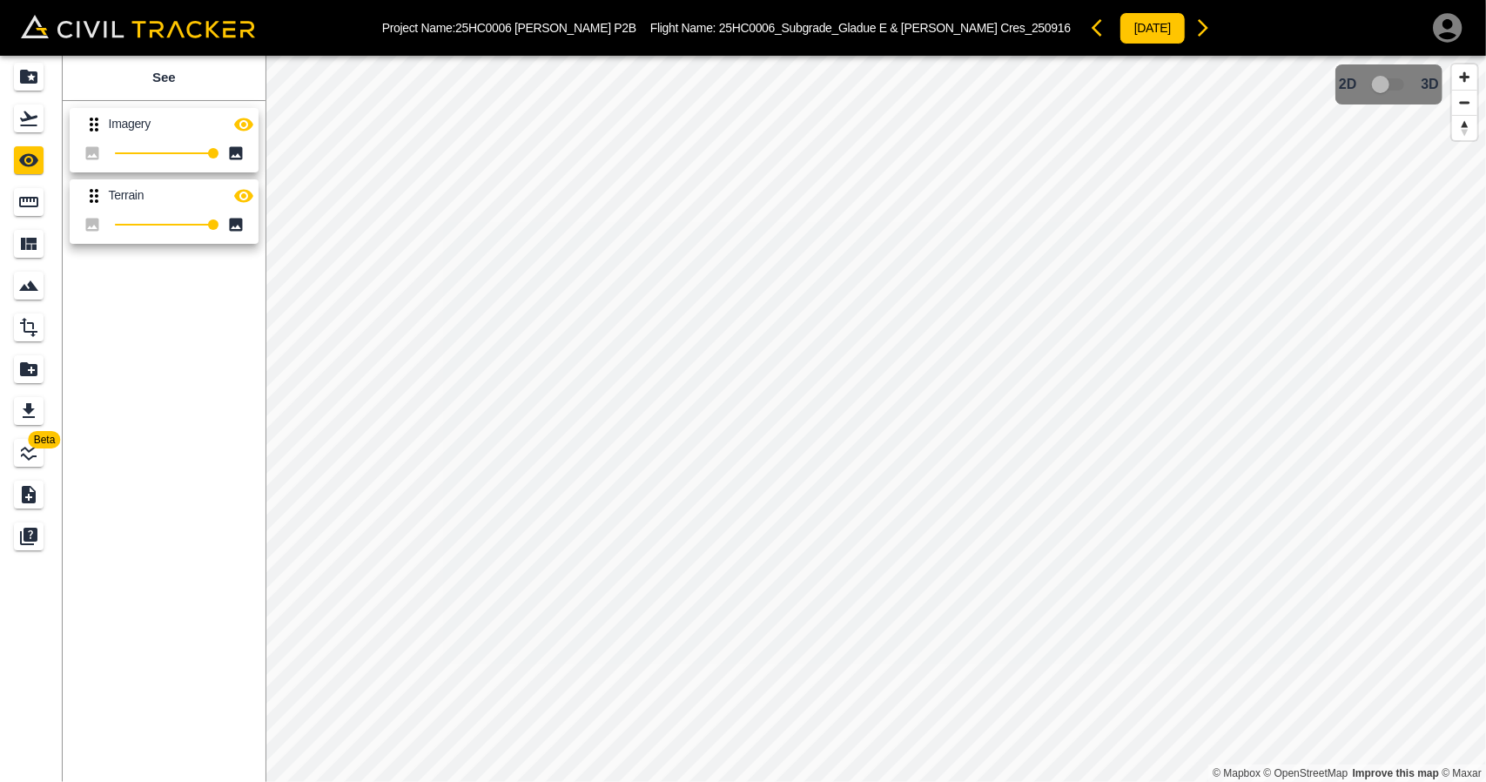
click at [258, 128] on div "Imagery 100 Terrain 100" at bounding box center [161, 172] width 210 height 157
click at [241, 201] on icon "button" at bounding box center [243, 195] width 21 height 21
click at [242, 111] on button "button" at bounding box center [243, 124] width 35 height 35
click at [249, 119] on icon "button" at bounding box center [243, 125] width 19 height 17
click at [255, 128] on button "button" at bounding box center [243, 124] width 35 height 35
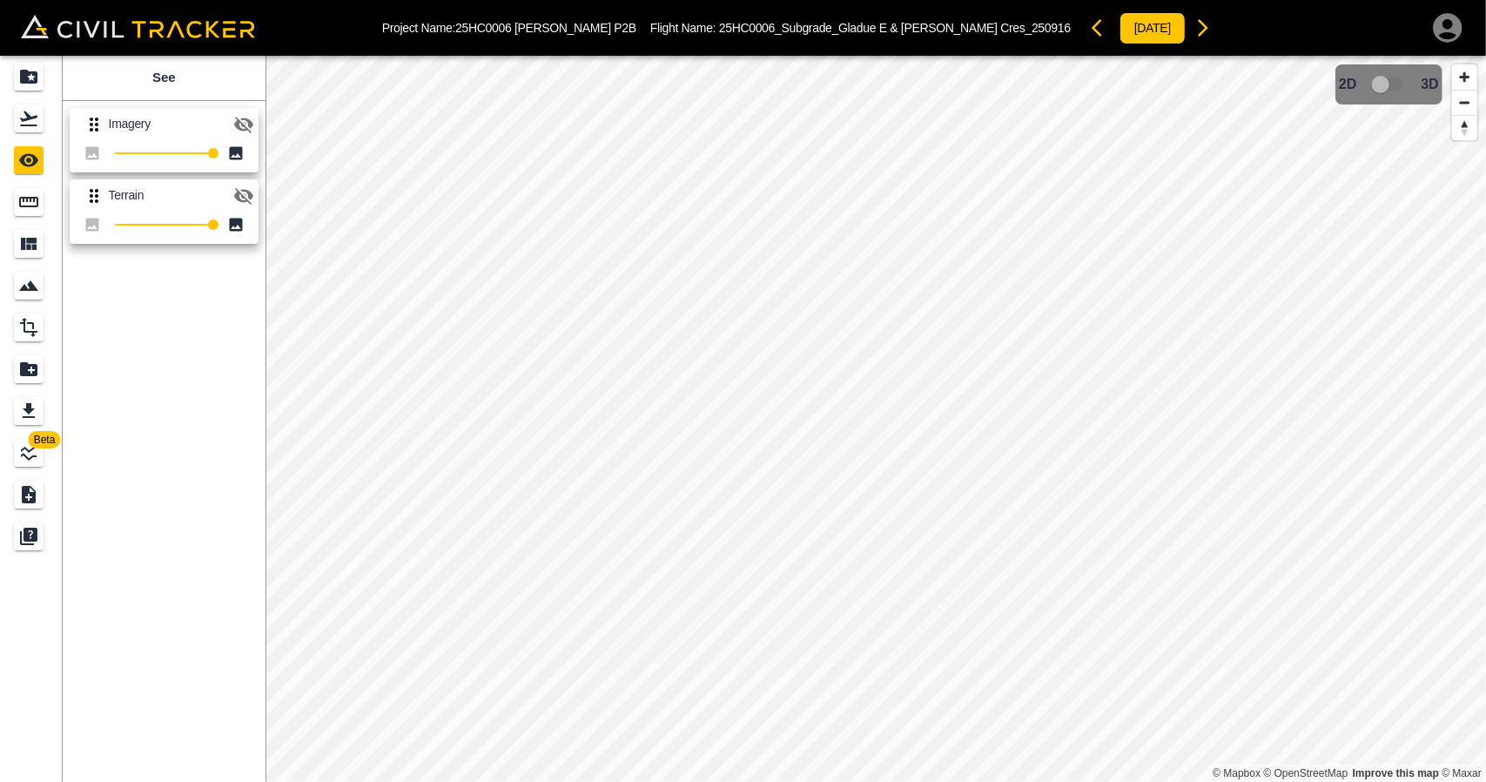
click at [251, 201] on icon "button" at bounding box center [243, 195] width 21 height 21
click at [31, 112] on icon "Flights" at bounding box center [28, 118] width 21 height 21
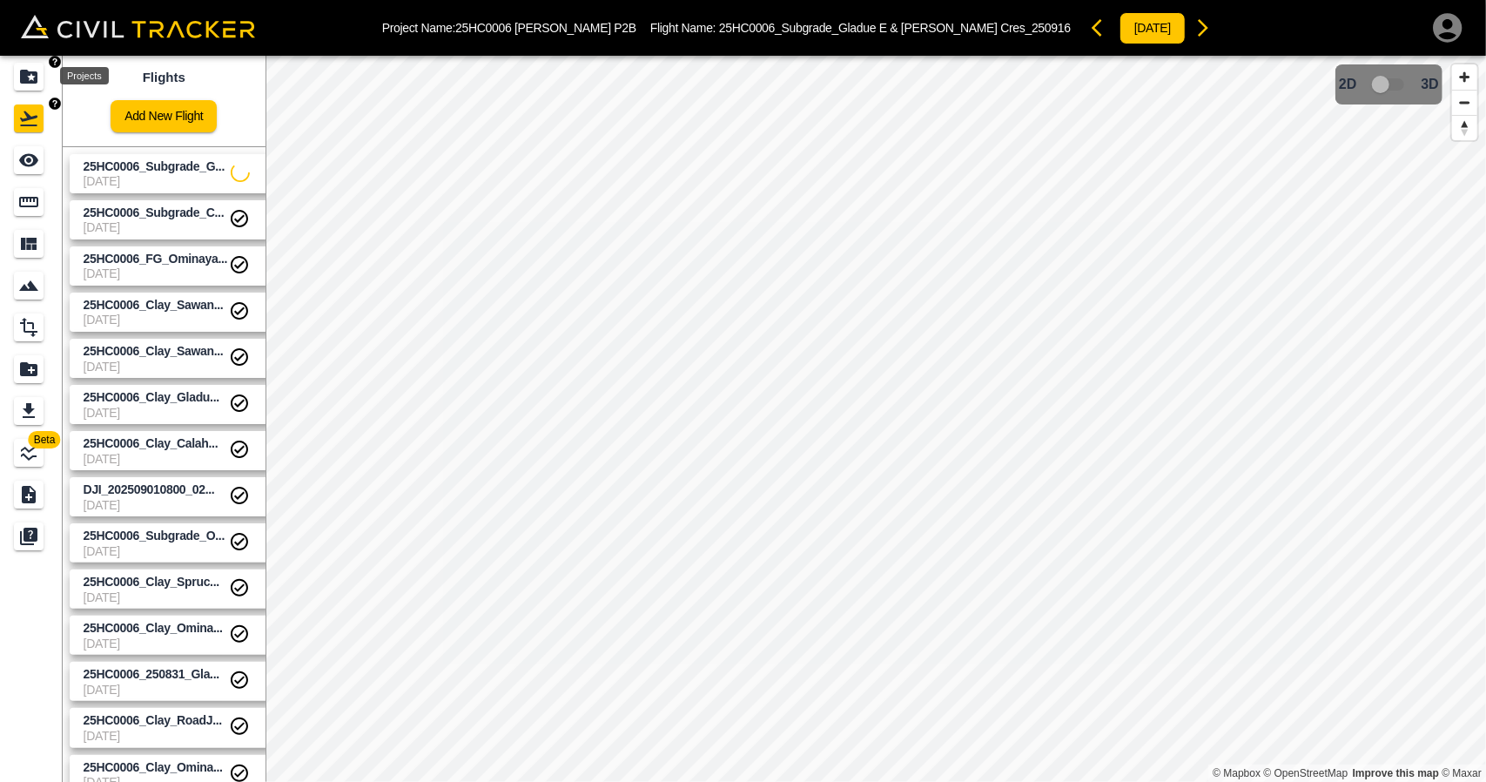
drag, startPoint x: 36, startPoint y: 65, endPoint x: 423, endPoint y: 1, distance: 392.7
click at [37, 66] on icon "Projects" at bounding box center [28, 76] width 21 height 21
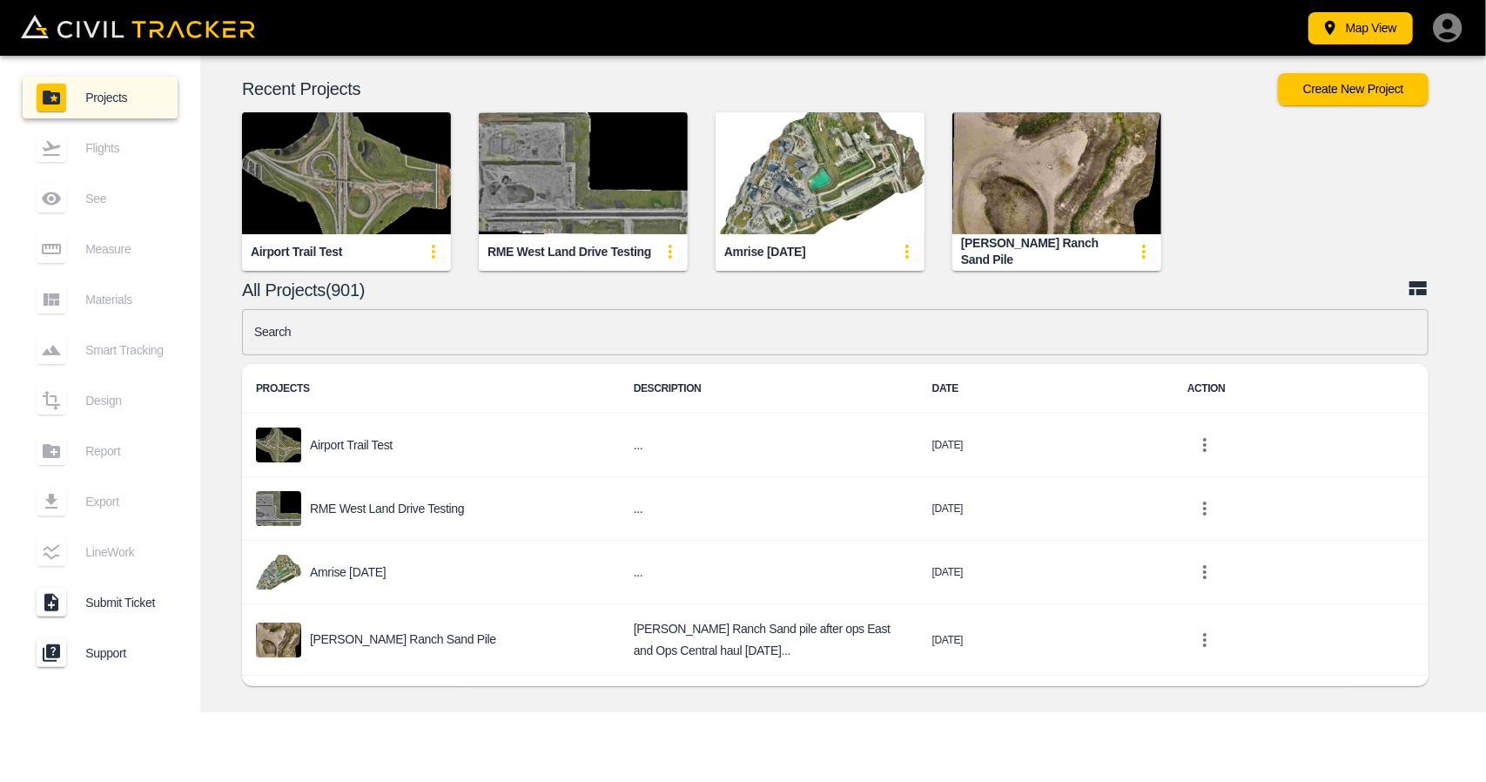
click at [562, 353] on input "text" at bounding box center [835, 332] width 1187 height 46
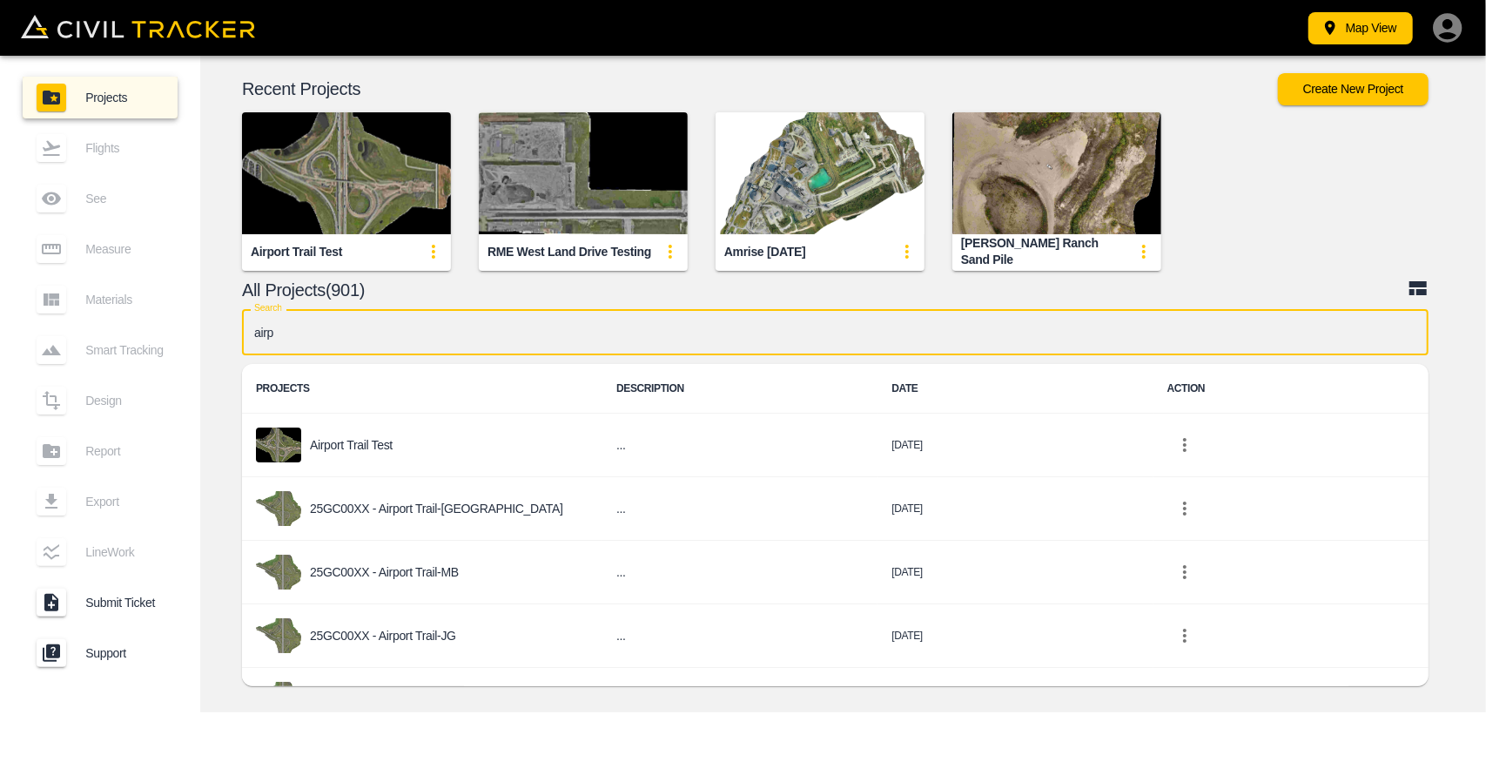
type input "airpo"
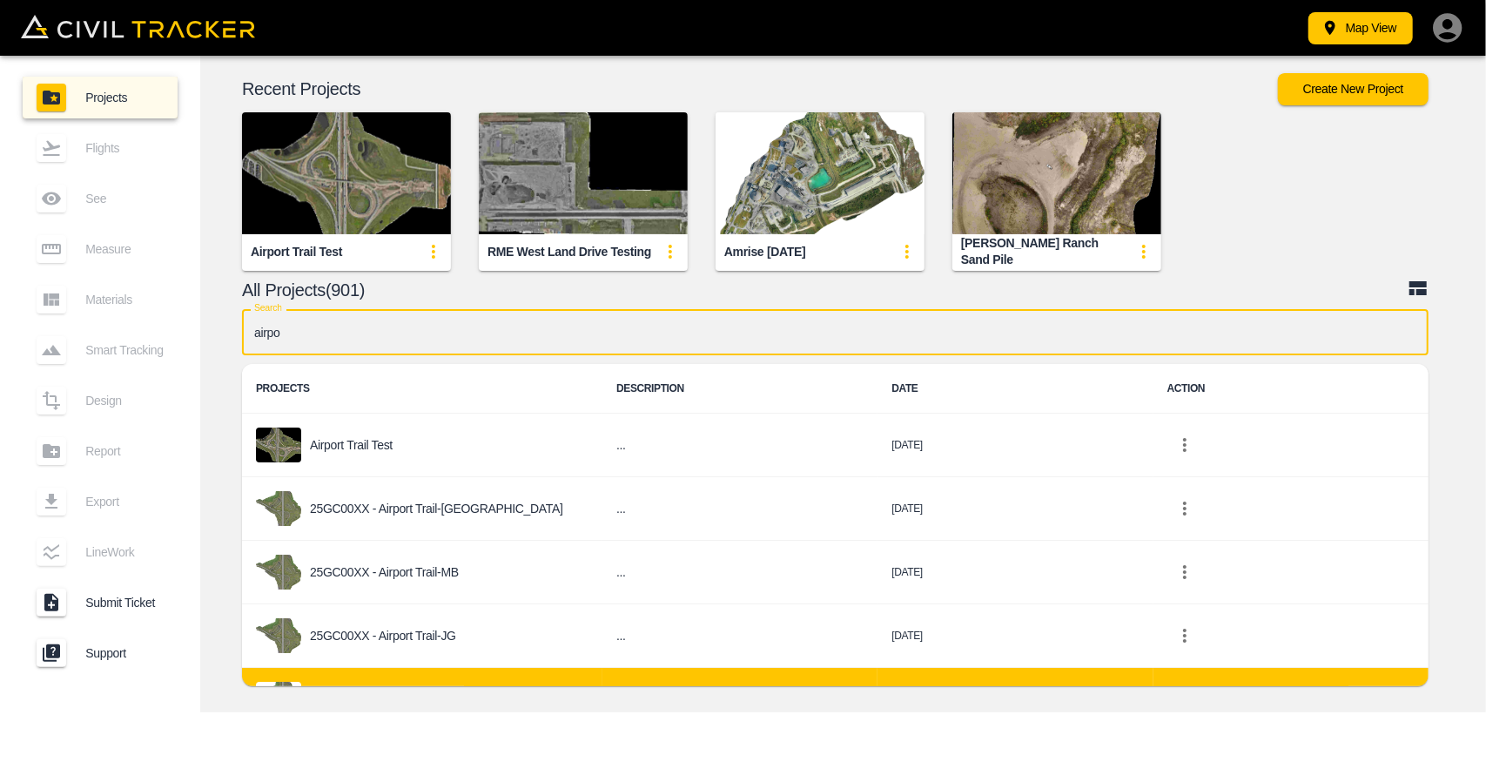
scroll to position [174, 0]
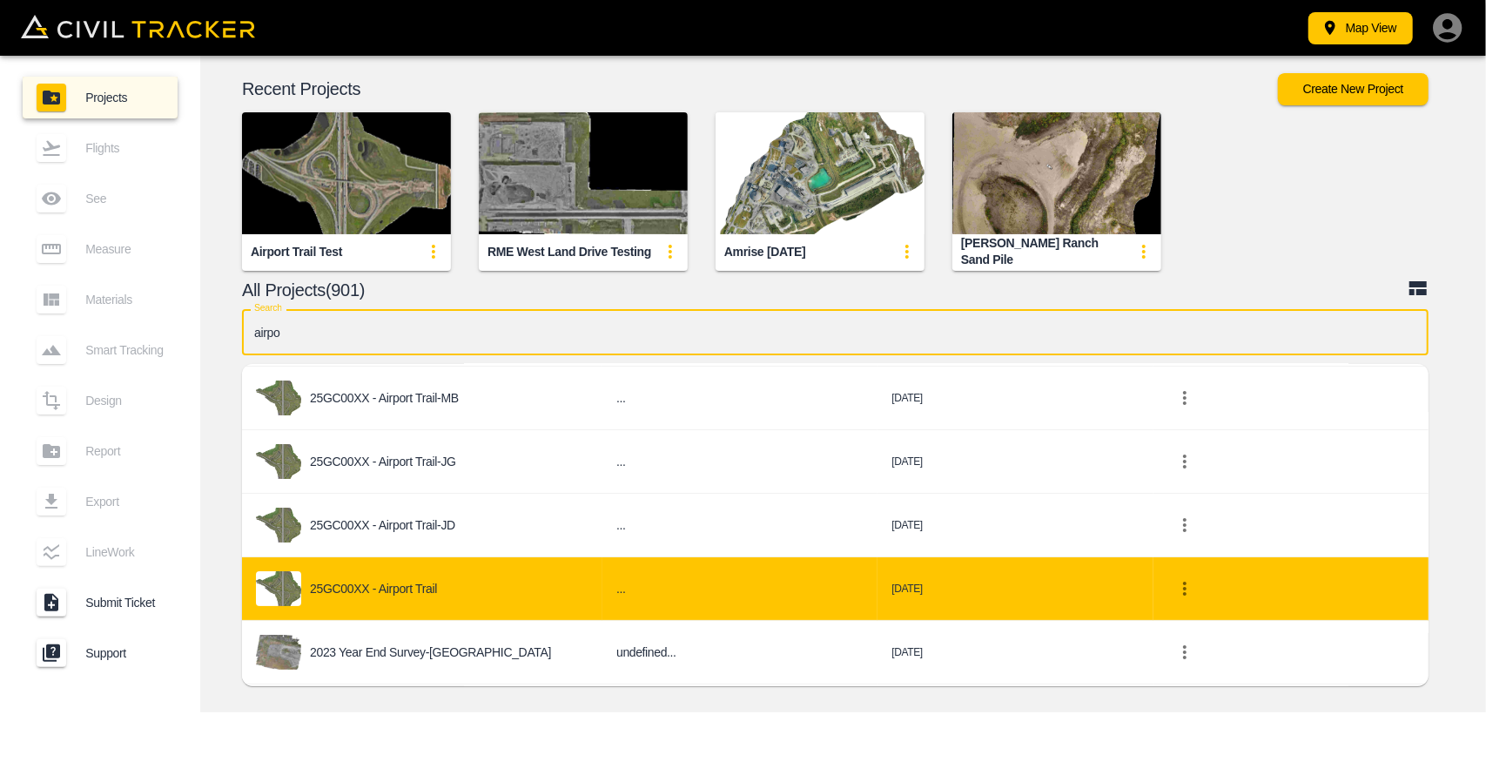
click at [389, 588] on p "25GC00XX - Airport Trail" at bounding box center [373, 589] width 127 height 14
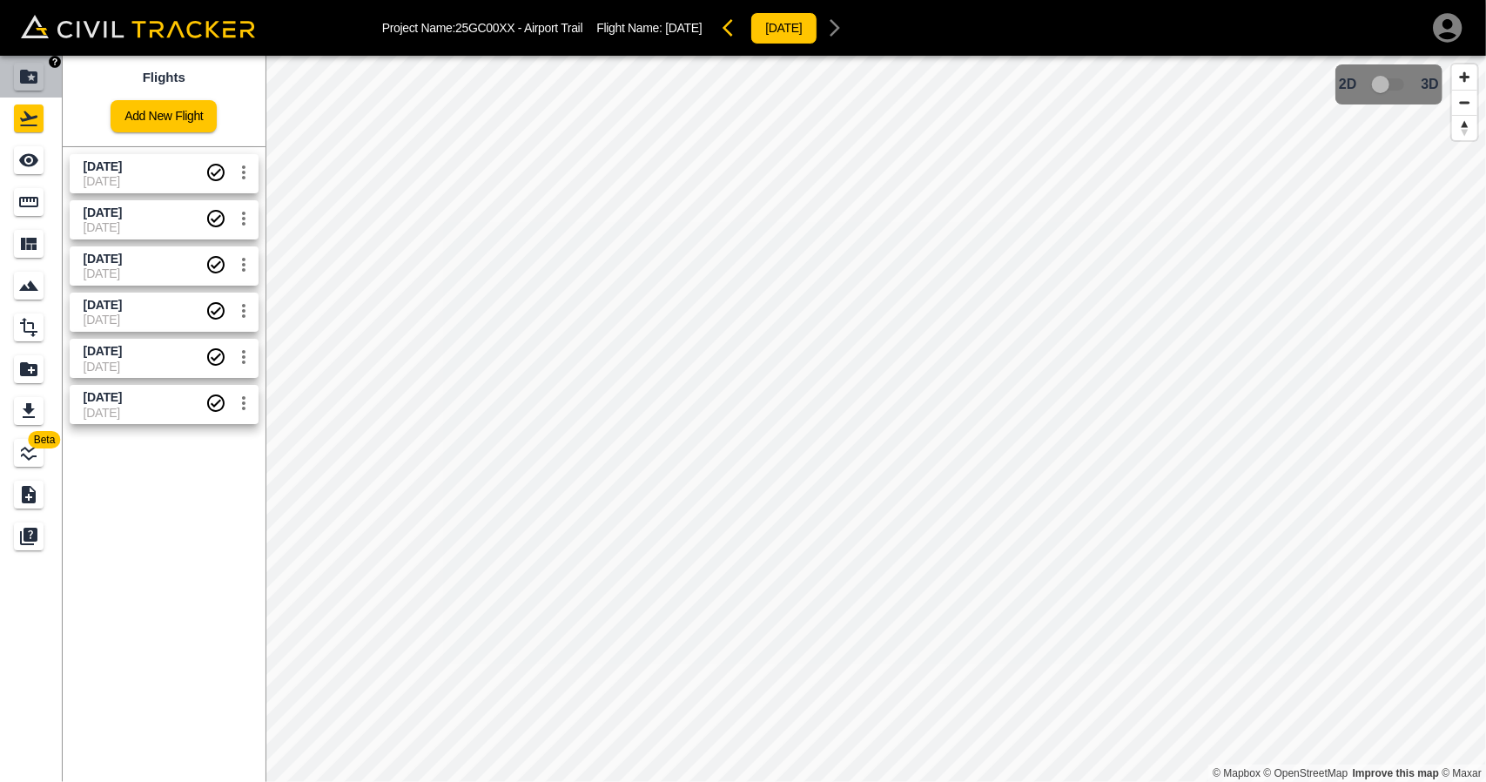
click at [23, 69] on icon "Projects" at bounding box center [28, 76] width 21 height 21
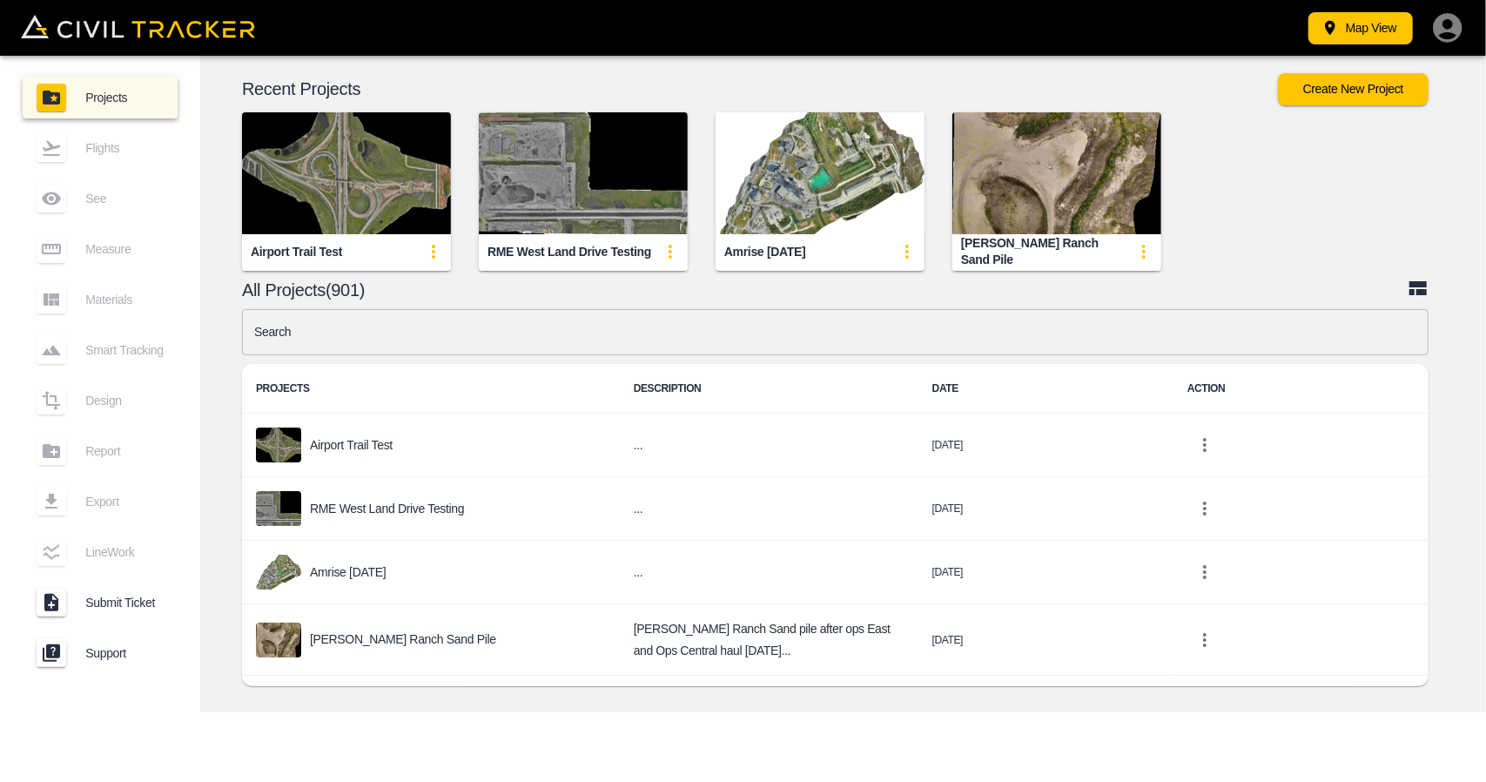
click at [589, 340] on input "text" at bounding box center [835, 332] width 1187 height 46
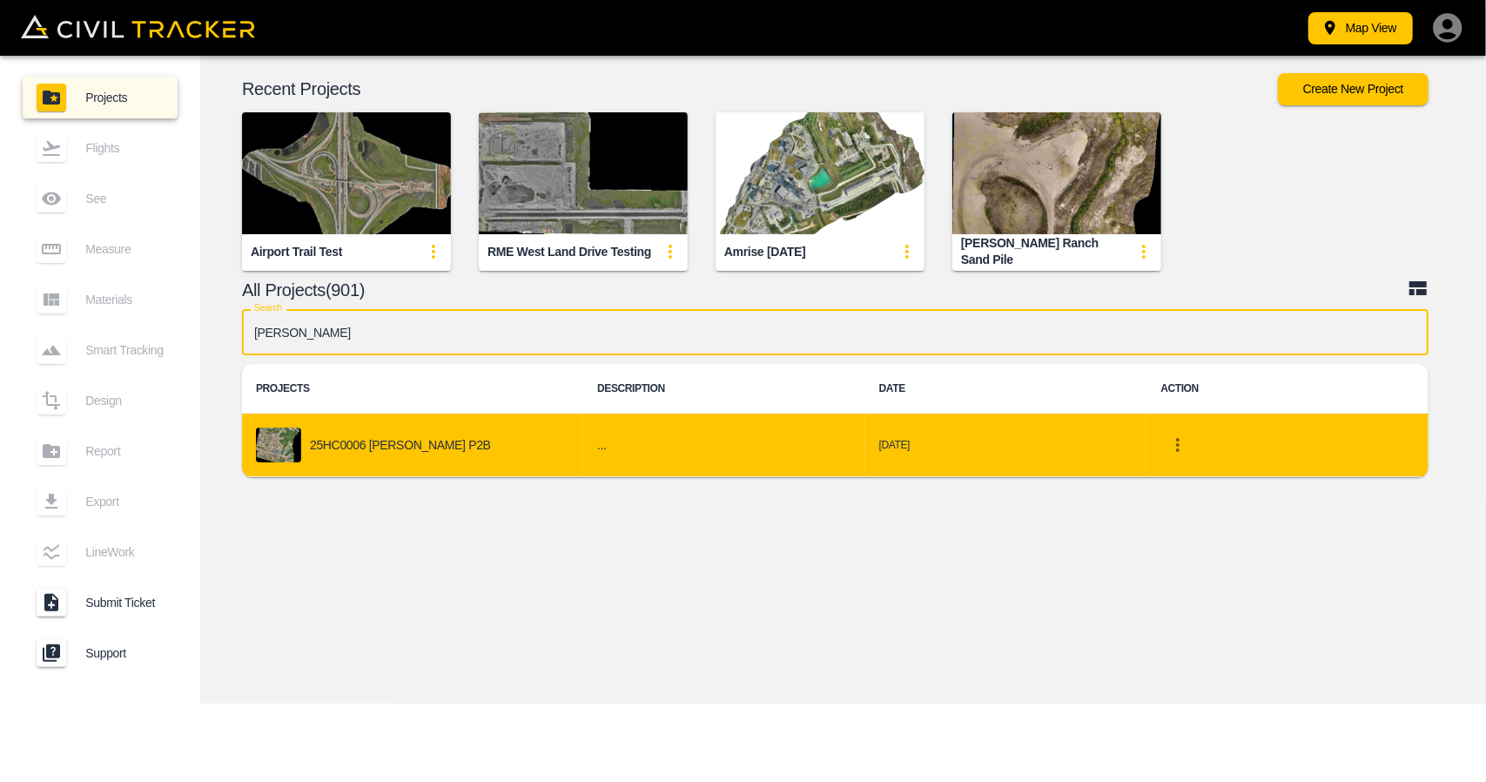
type input "[PERSON_NAME]"
click at [508, 436] on div "25HC0006 [PERSON_NAME] P2B" at bounding box center [412, 444] width 313 height 35
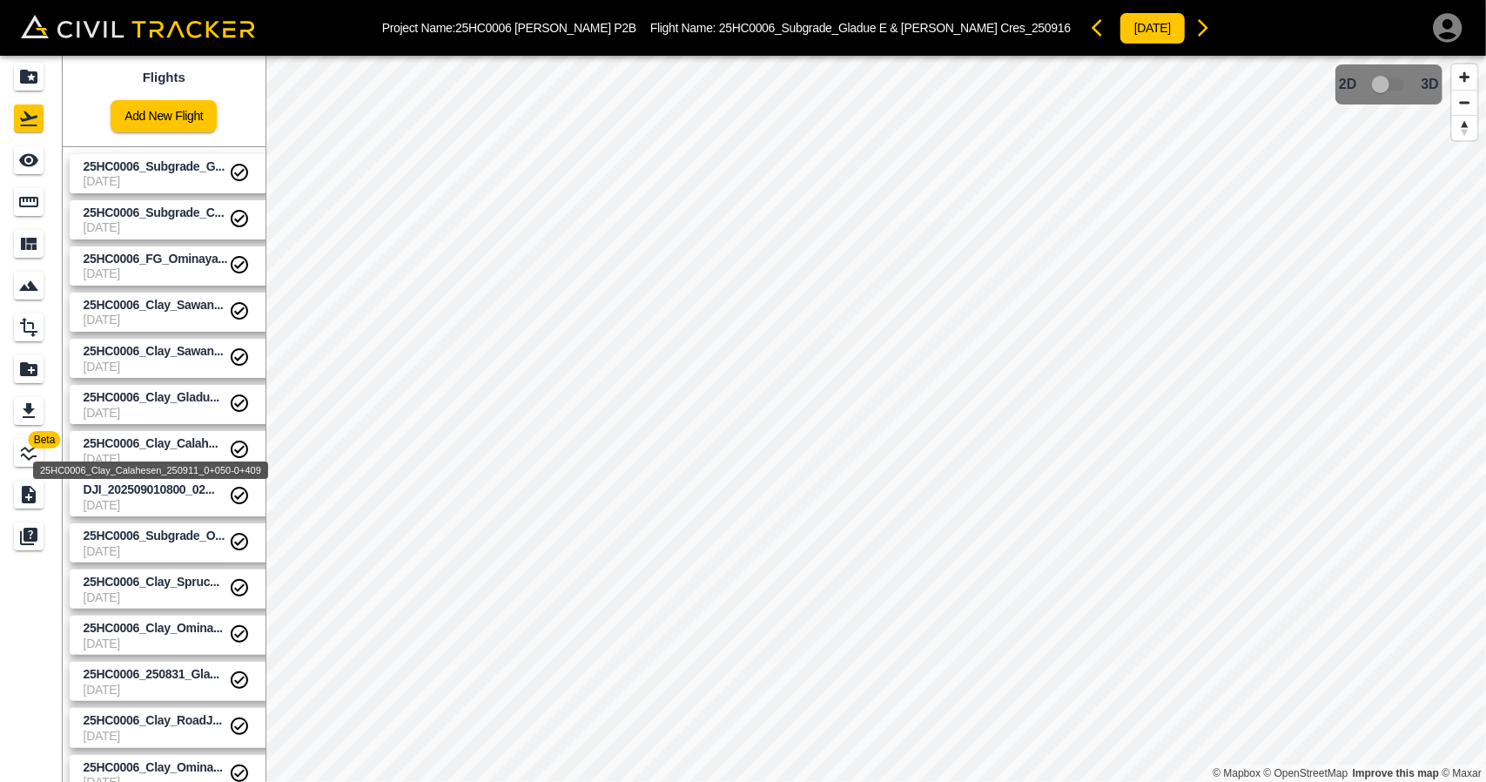
drag, startPoint x: 111, startPoint y: 447, endPoint x: 118, endPoint y: 410, distance: 37.2
click at [111, 447] on span "25HC0006_Clay_Calah..." at bounding box center [151, 443] width 135 height 14
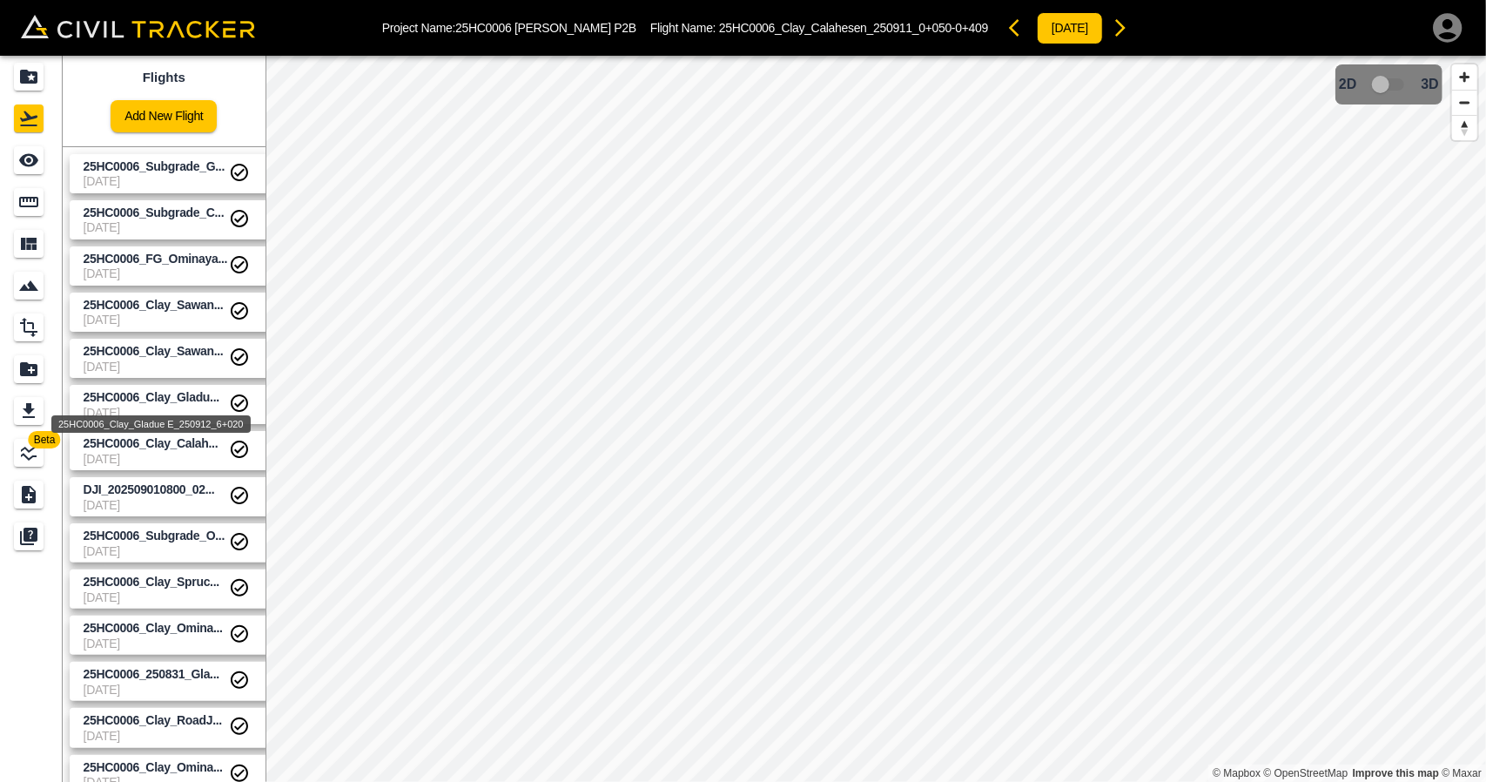
click at [118, 394] on span "25HC0006_Clay_Gladu..." at bounding box center [152, 397] width 136 height 14
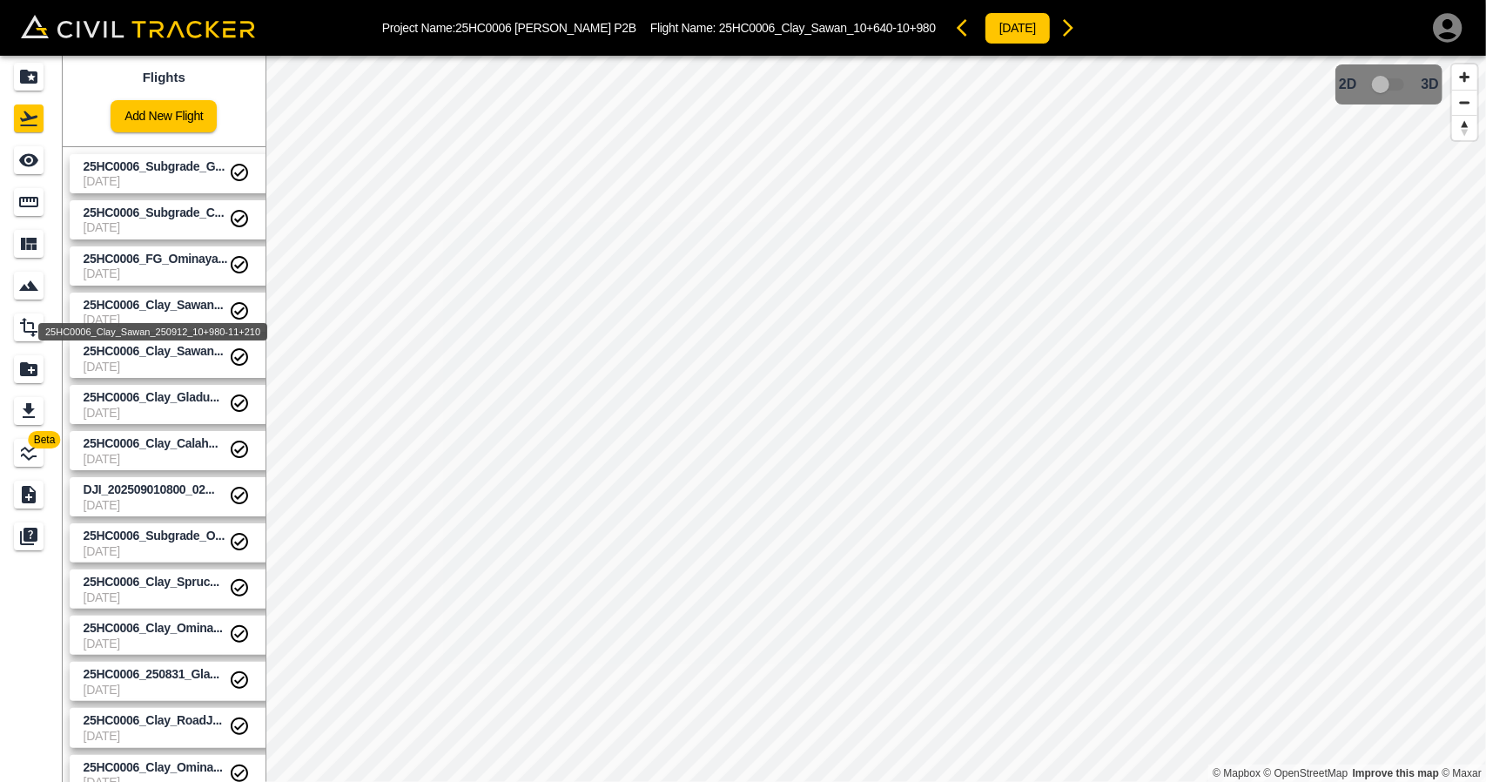
click at [125, 306] on span "25HC0006_Clay_Sawan..." at bounding box center [154, 305] width 140 height 14
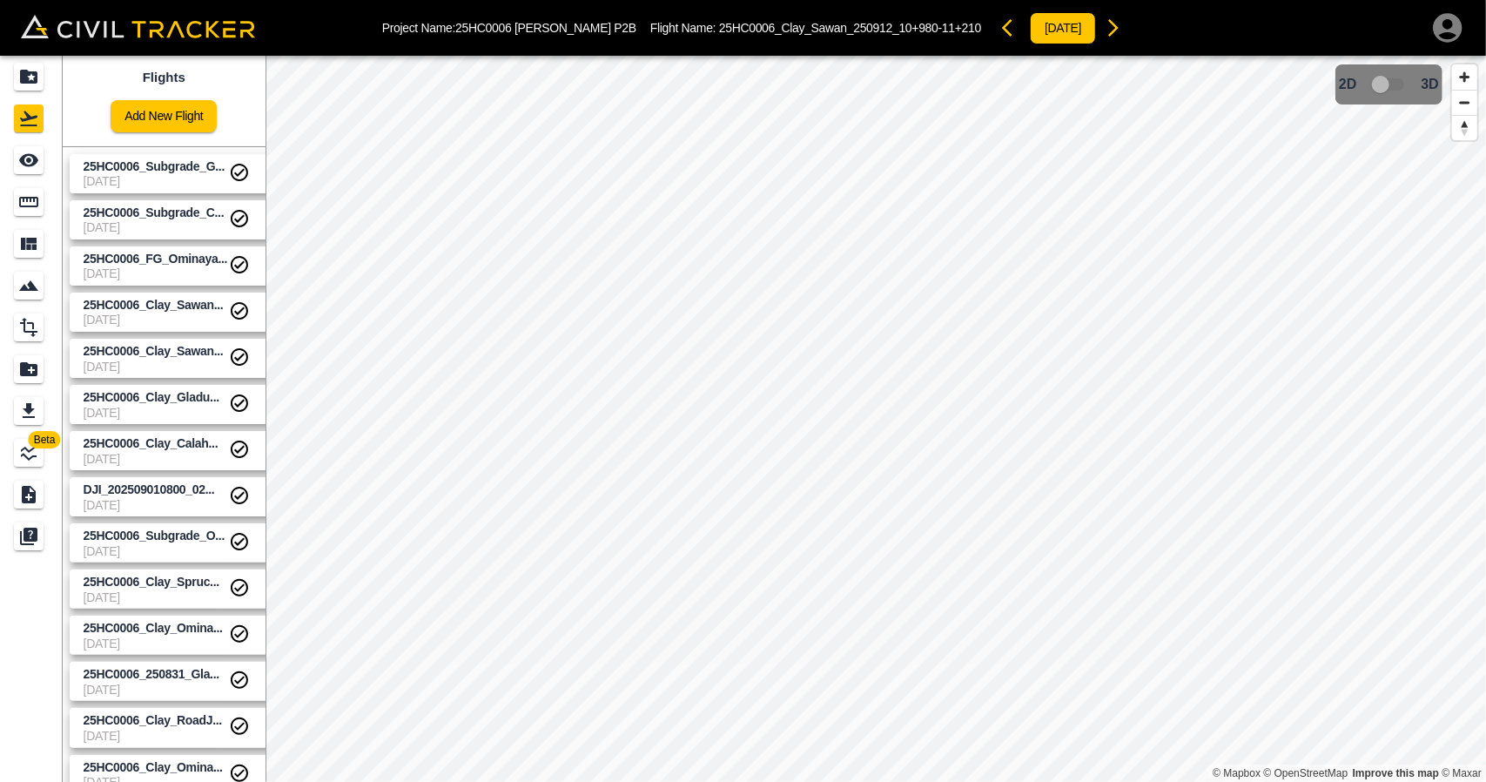
click at [125, 255] on span "25HC0006_FG_Ominaya..." at bounding box center [156, 259] width 145 height 14
drag, startPoint x: 125, startPoint y: 215, endPoint x: 126, endPoint y: 175, distance: 40.1
click at [125, 213] on span "25HC0006_Subgrade_C..." at bounding box center [154, 212] width 141 height 14
click at [126, 164] on span "25HC0006_Subgrade_G..." at bounding box center [154, 166] width 141 height 14
click at [125, 174] on span "[DATE]" at bounding box center [156, 181] width 145 height 14
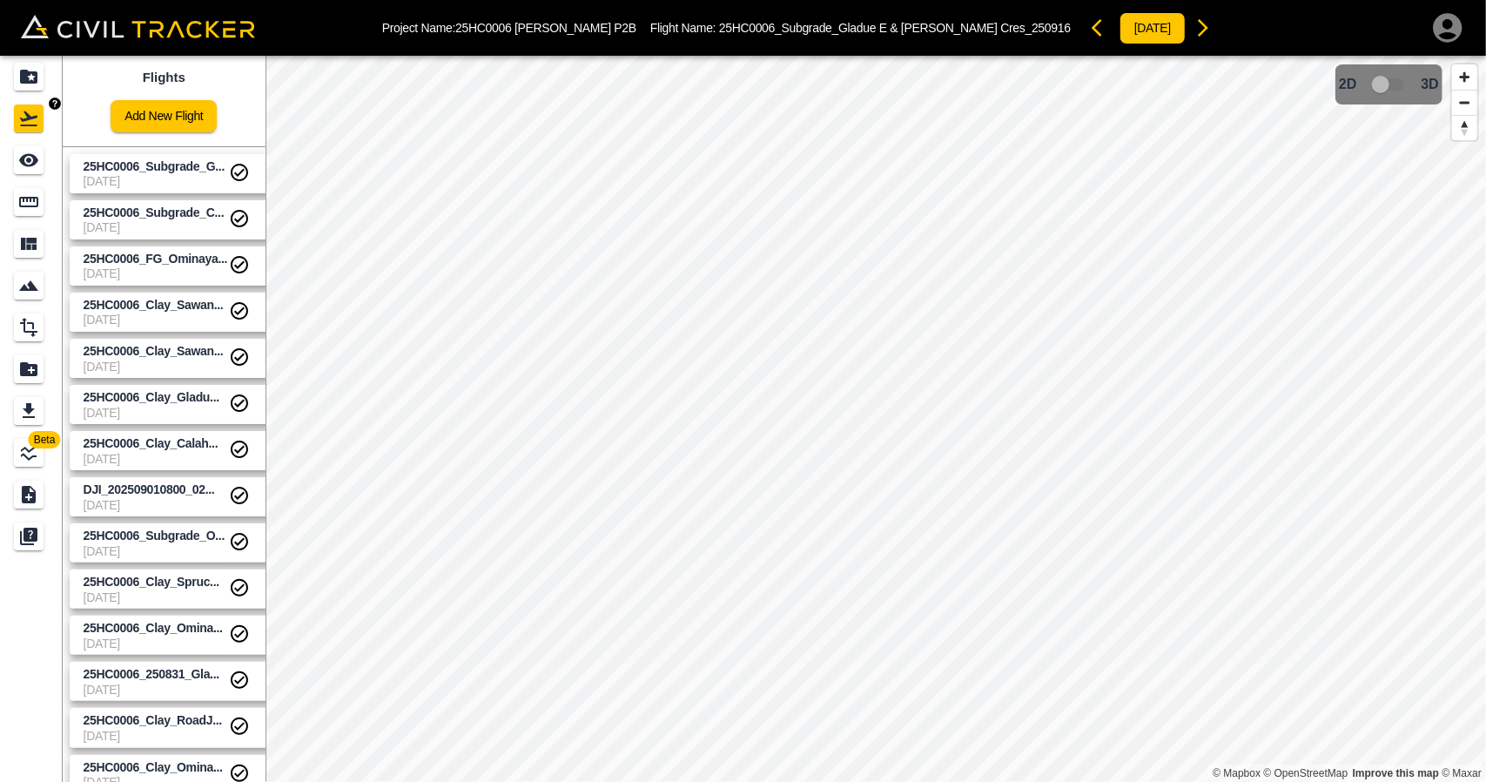
click at [28, 74] on icon "Projects" at bounding box center [28, 77] width 17 height 14
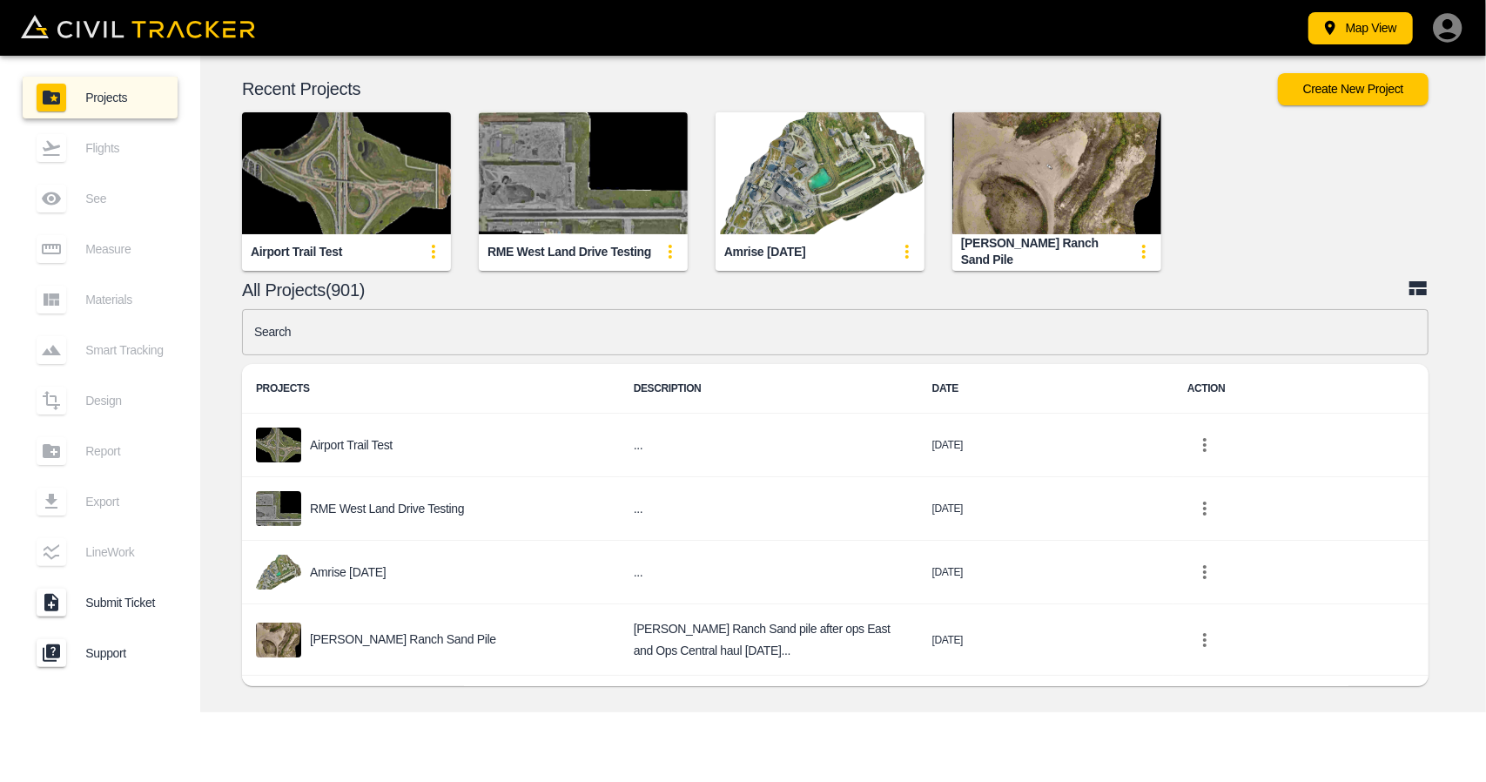
click at [575, 330] on input "text" at bounding box center [835, 332] width 1187 height 46
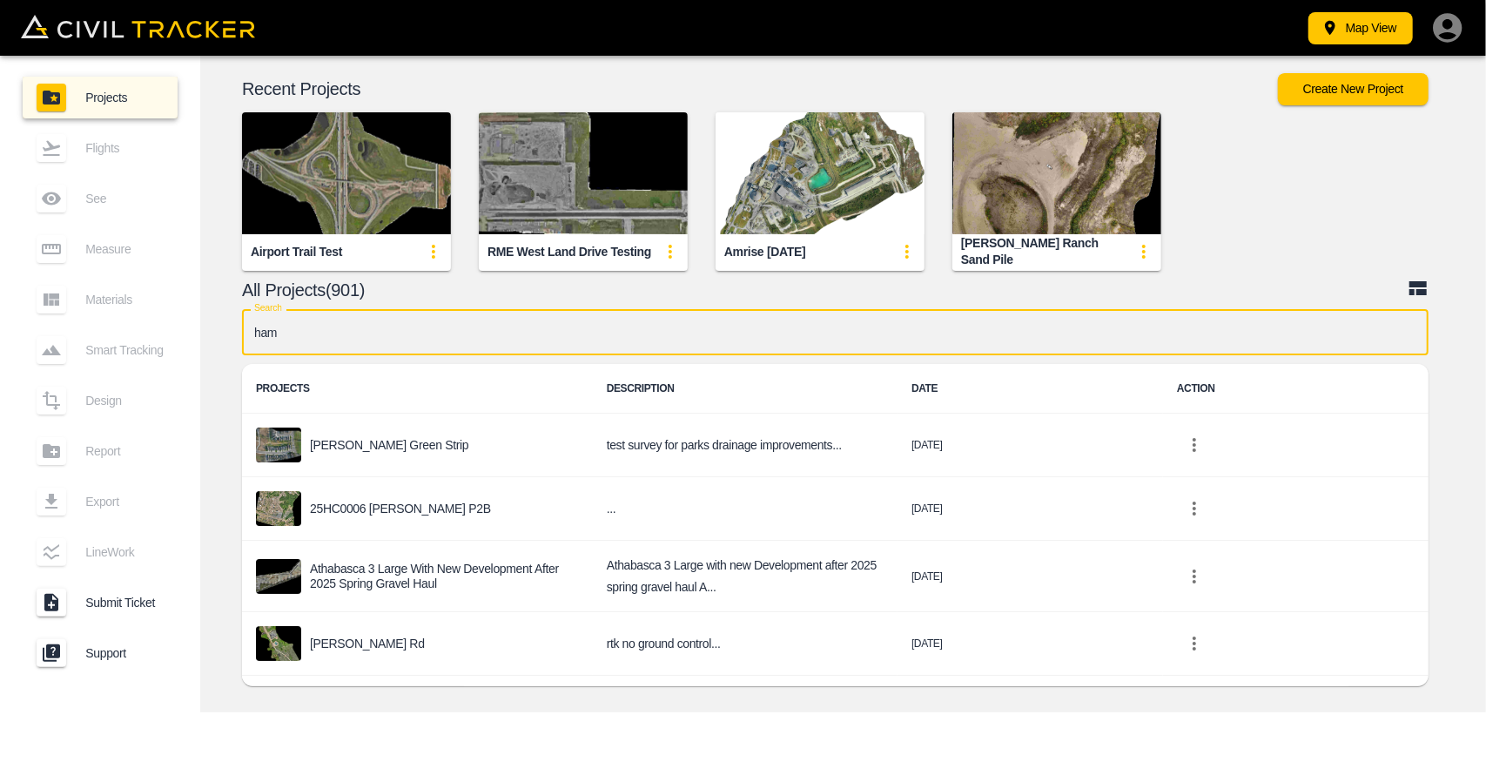
type input "[PERSON_NAME]"
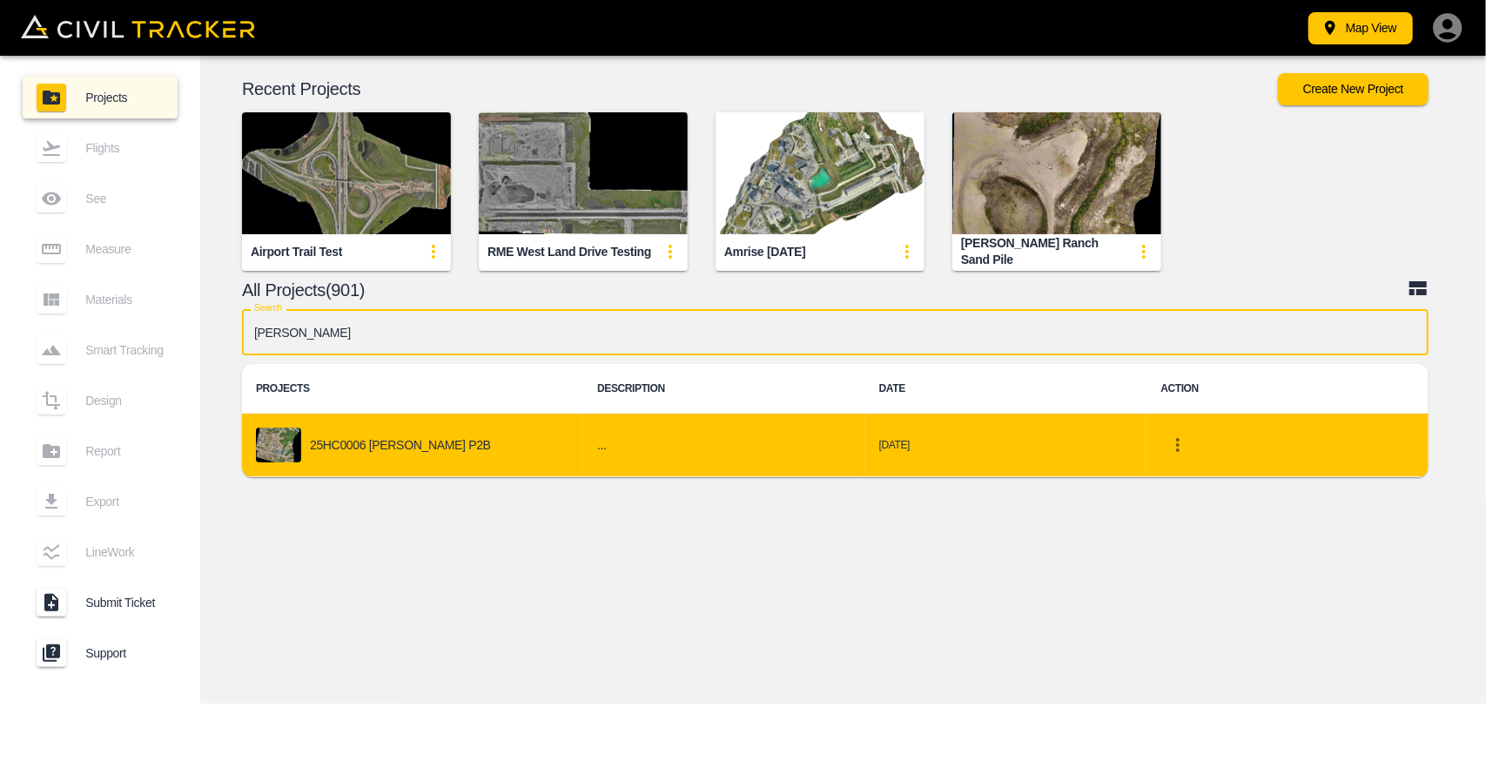
click at [462, 421] on td "25HC0006 [PERSON_NAME] P2B" at bounding box center [412, 446] width 341 height 64
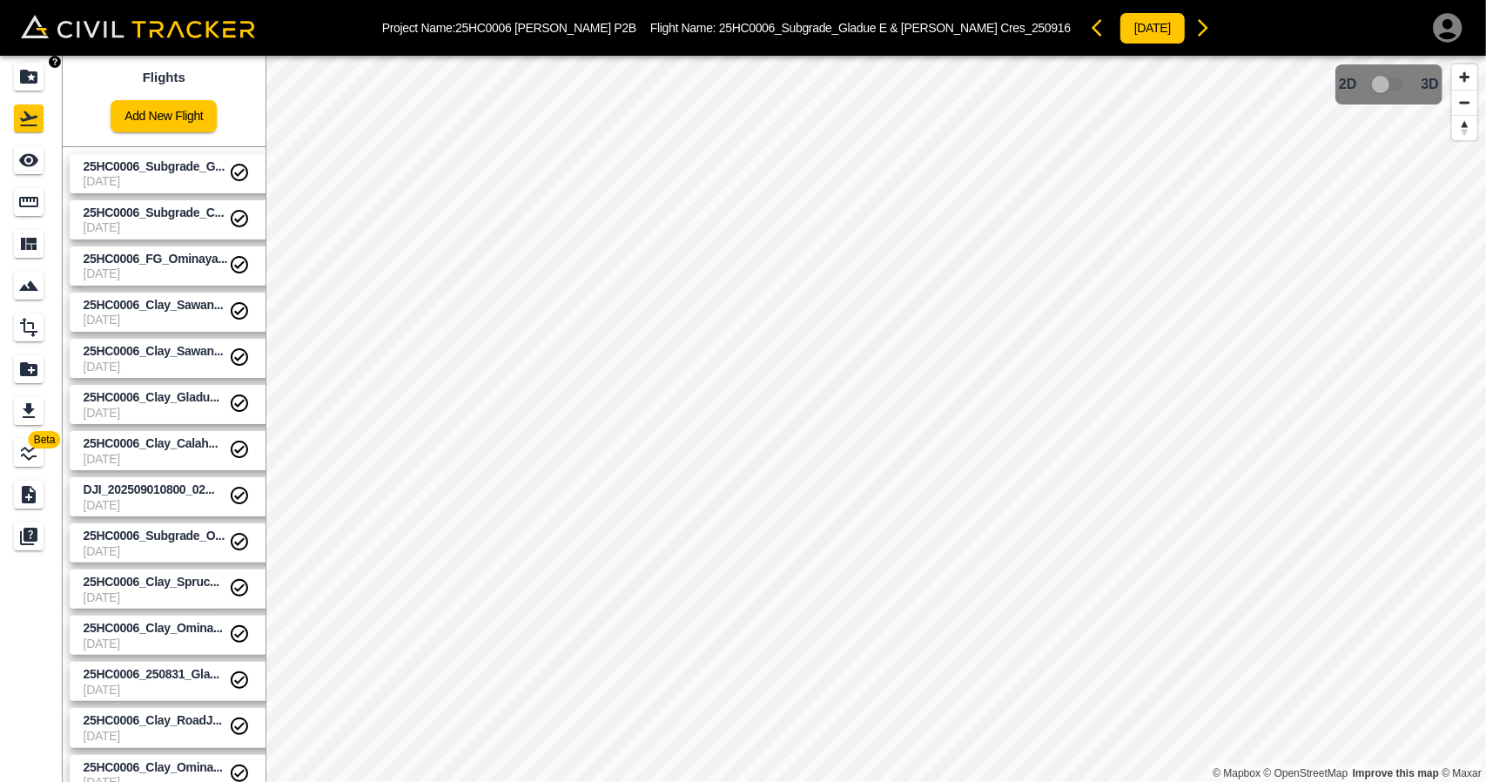
click at [51, 74] on link at bounding box center [31, 77] width 63 height 42
